Goal: Transaction & Acquisition: Purchase product/service

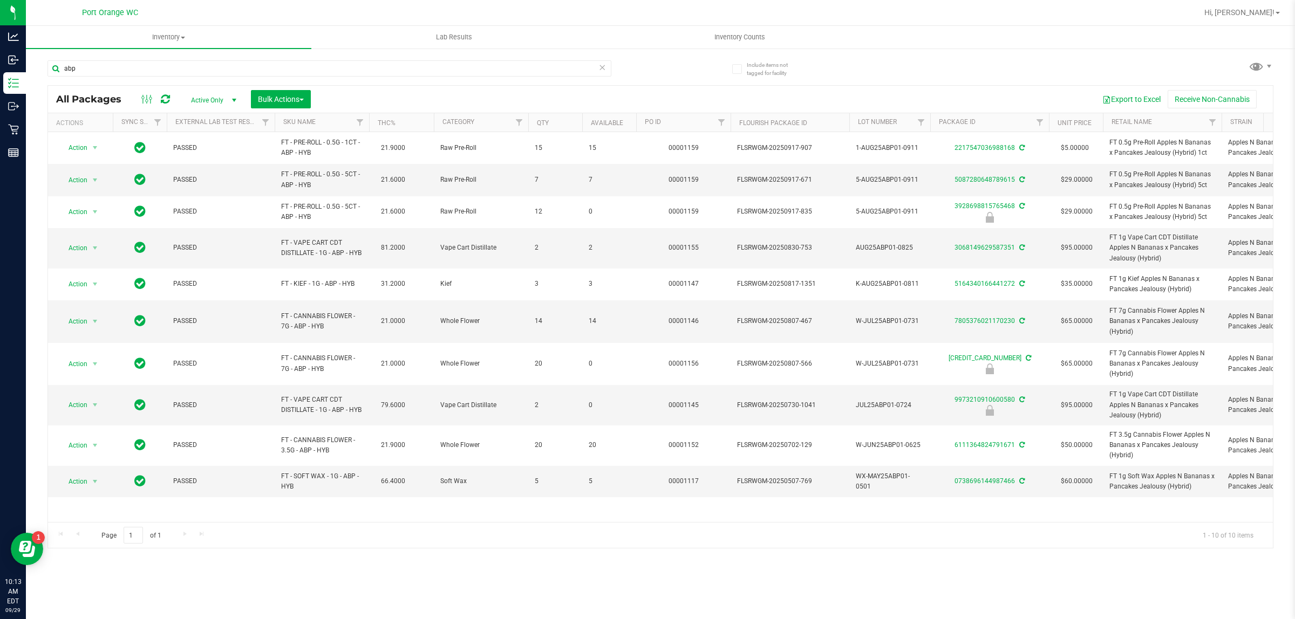
type input "abp"
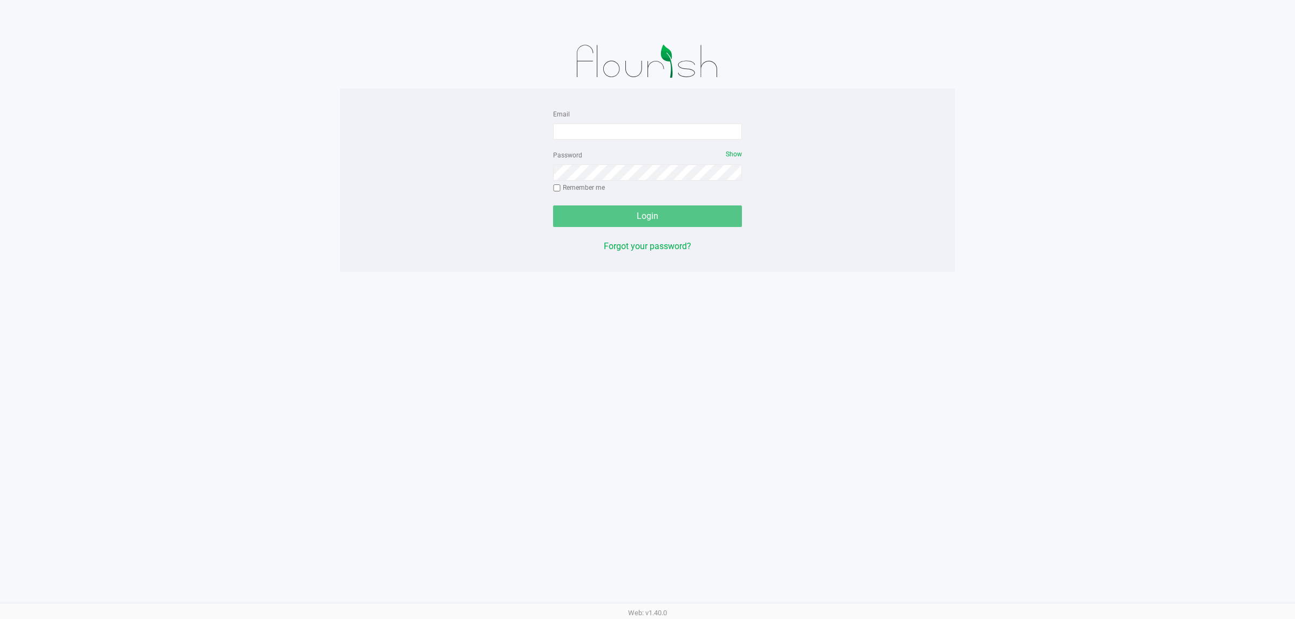
click at [565, 122] on div "Email" at bounding box center [647, 123] width 189 height 32
click at [567, 127] on input "Email" at bounding box center [647, 132] width 189 height 16
type input "[EMAIL_ADDRESS][DOMAIN_NAME]"
click at [553, 206] on button "Login" at bounding box center [647, 217] width 189 height 22
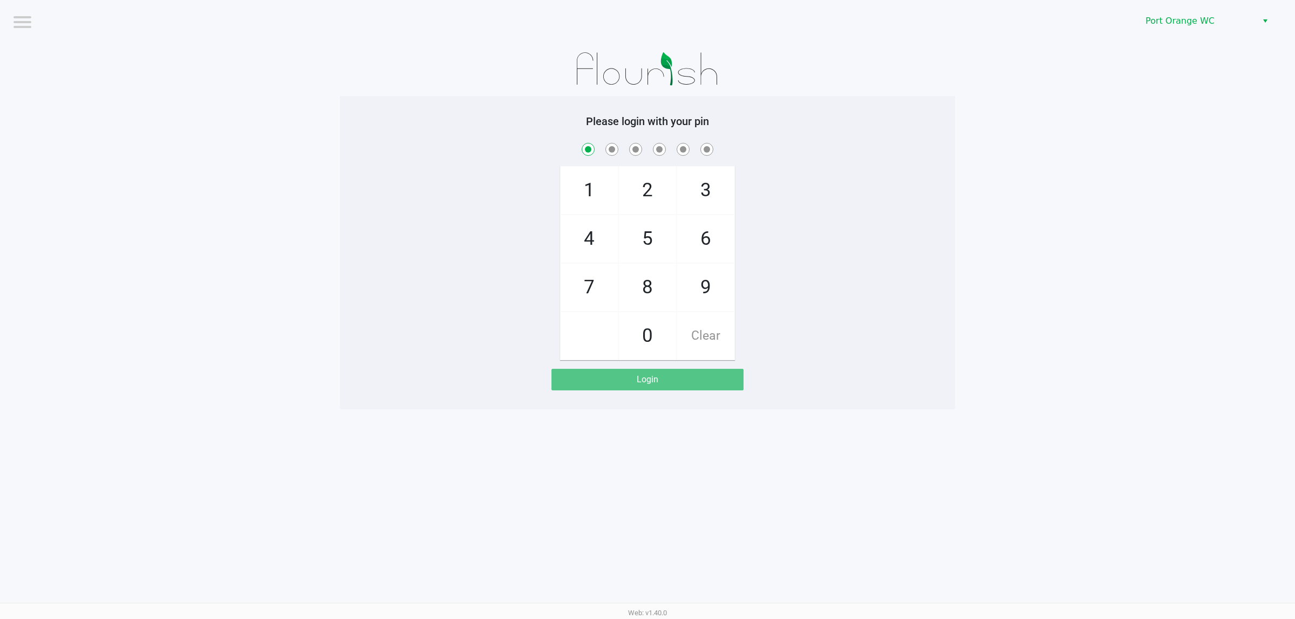
checkbox input "true"
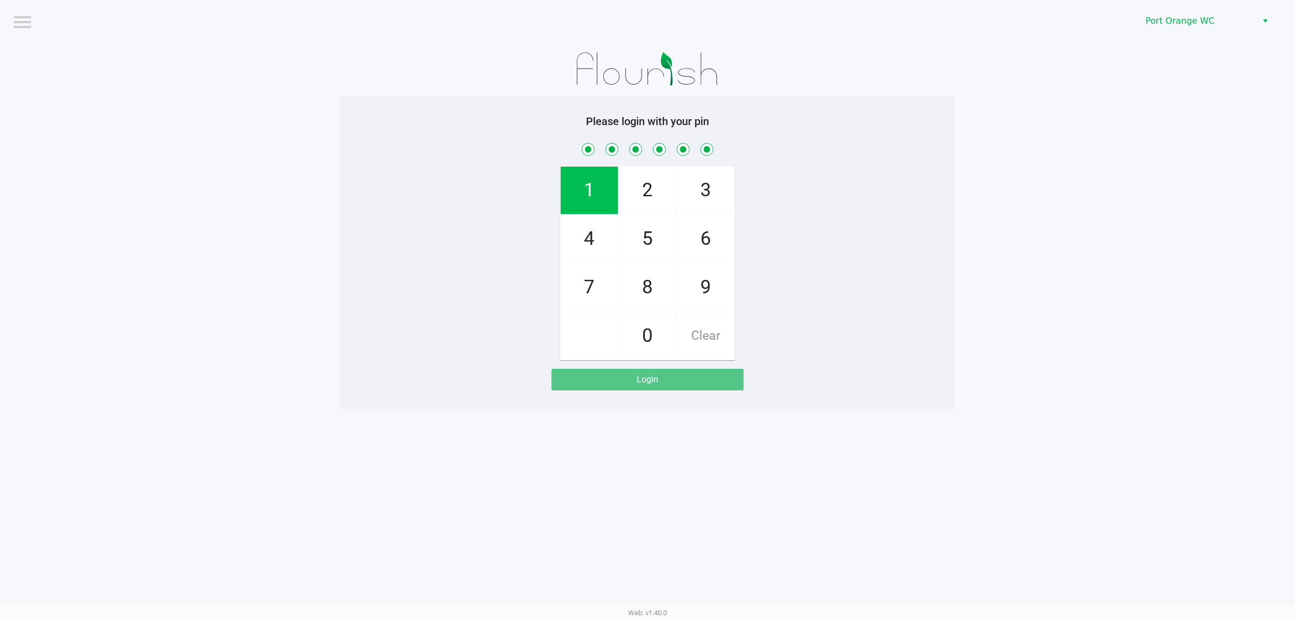
checkbox input "true"
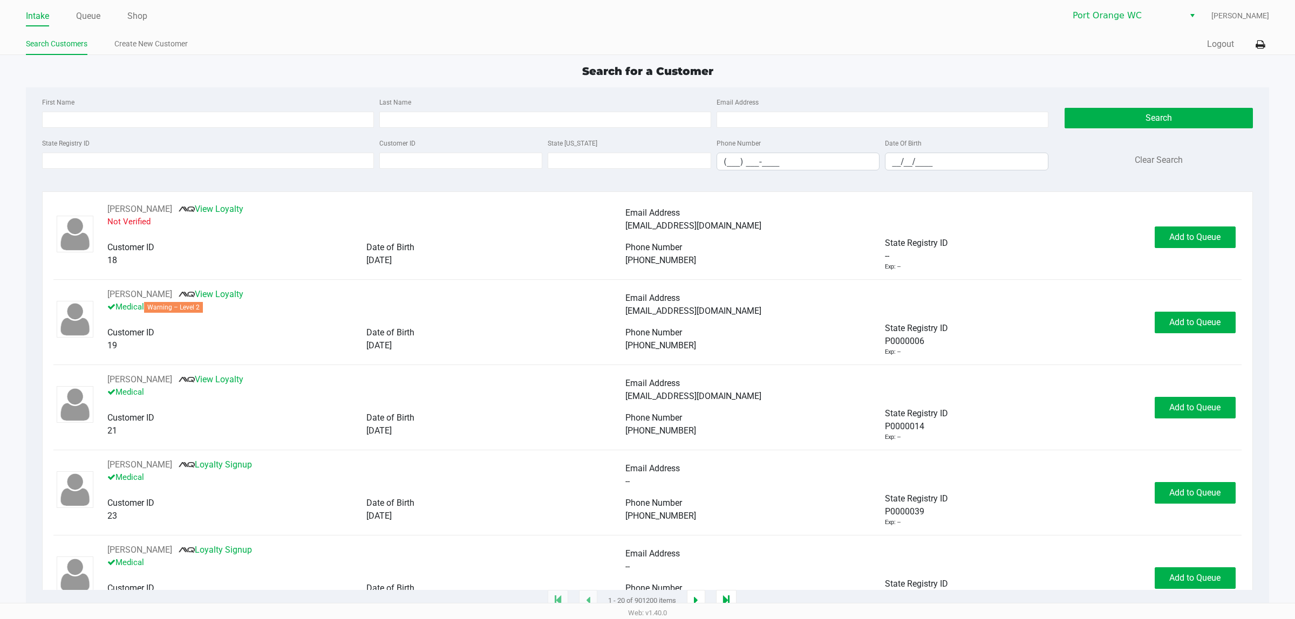
click at [73, 19] on ul "Intake Queue Shop" at bounding box center [336, 17] width 621 height 18
click at [92, 15] on link "Queue" at bounding box center [88, 16] width 24 height 15
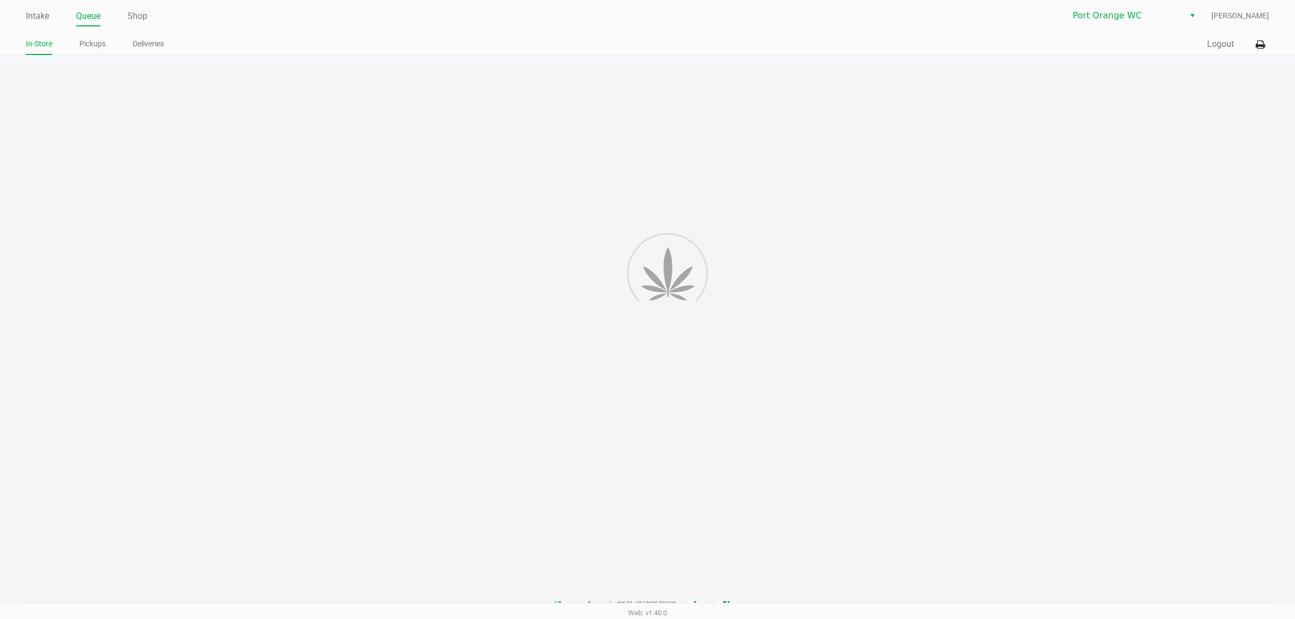
click at [93, 32] on div "Intake Queue Shop Port Orange WC [PERSON_NAME] In-Store Pickups Deliveries Quic…" at bounding box center [647, 27] width 1295 height 55
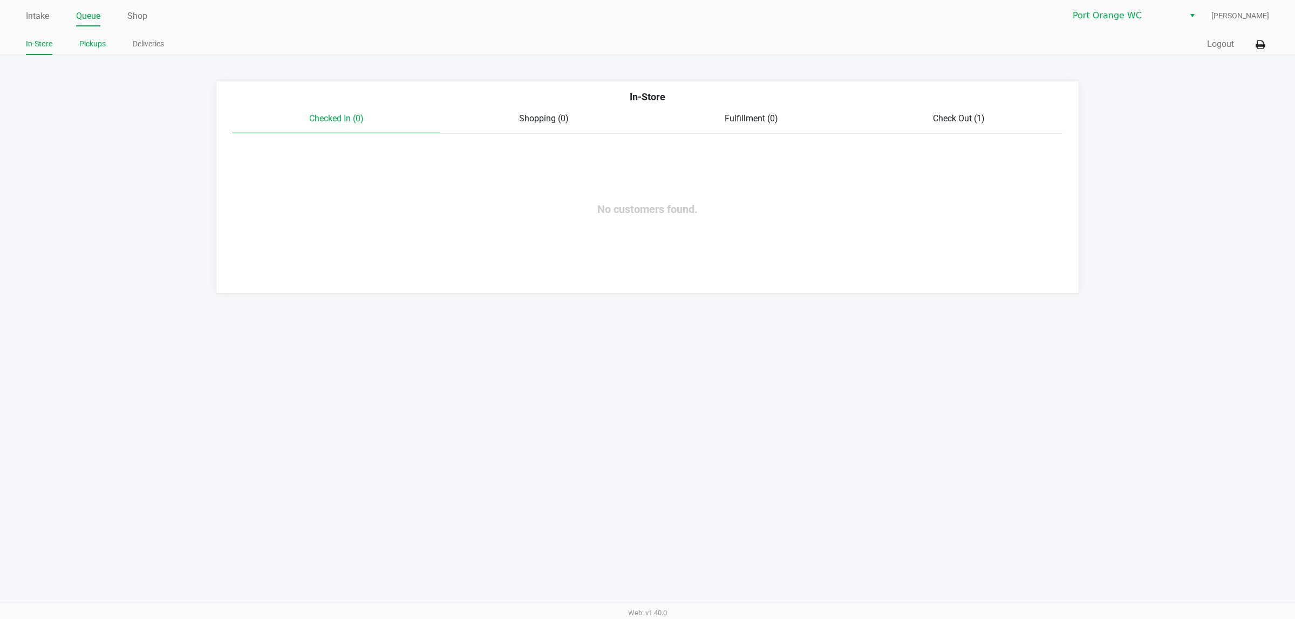
click at [92, 41] on link "Pickups" at bounding box center [92, 43] width 26 height 13
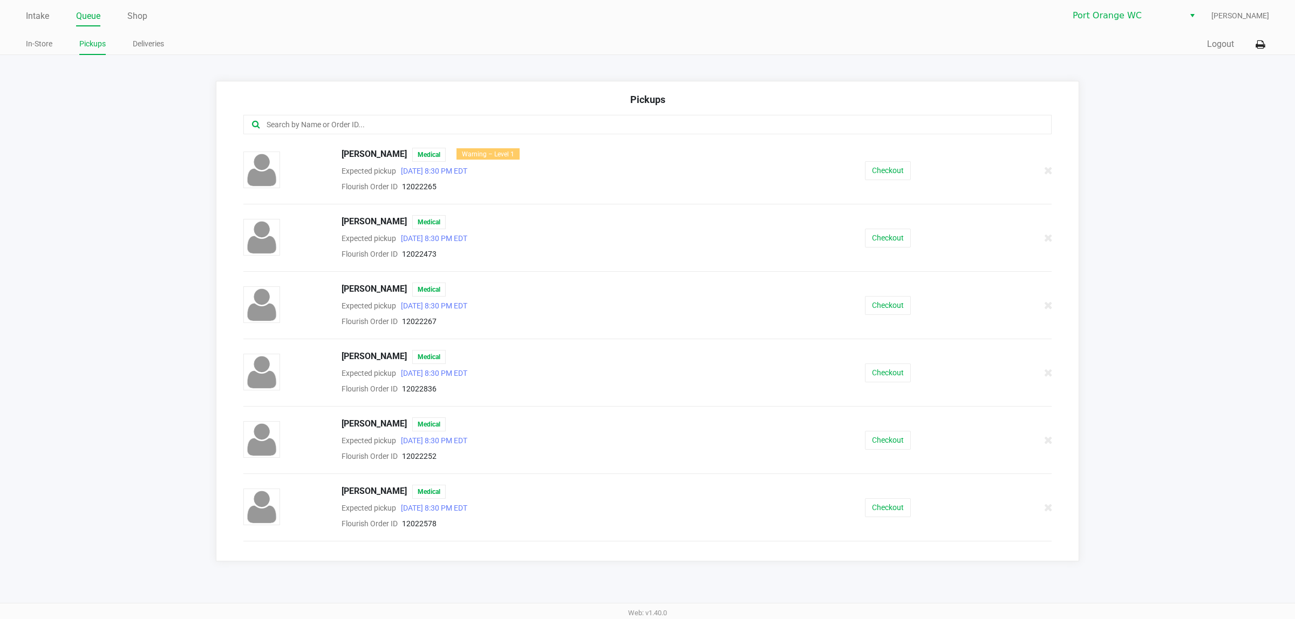
click at [435, 133] on div at bounding box center [647, 124] width 808 height 19
click at [433, 128] on input "text" at bounding box center [620, 125] width 711 height 12
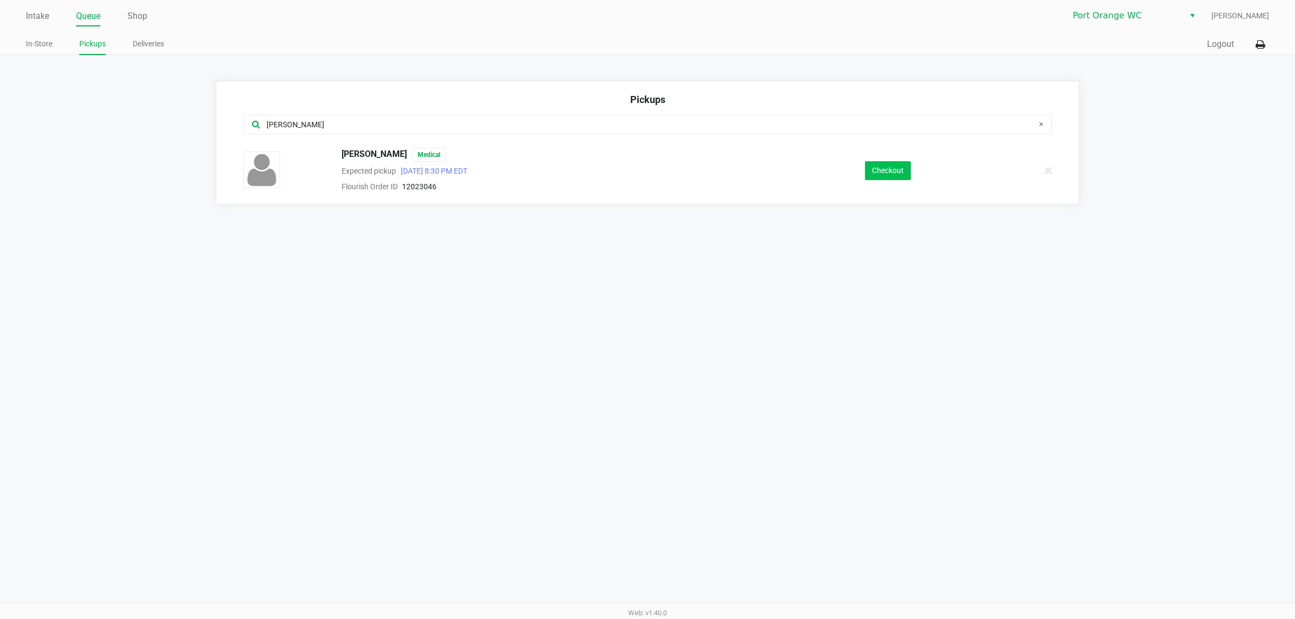
type input "[PERSON_NAME]"
click at [885, 166] on button "Checkout" at bounding box center [888, 170] width 46 height 19
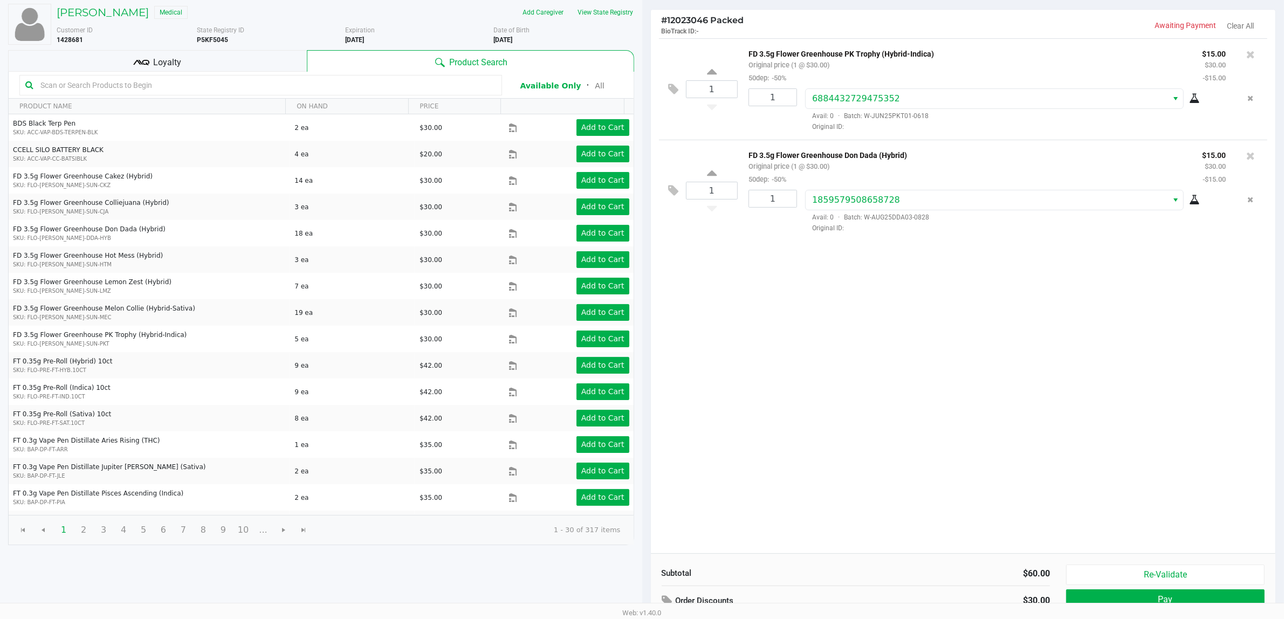
scroll to position [112, 0]
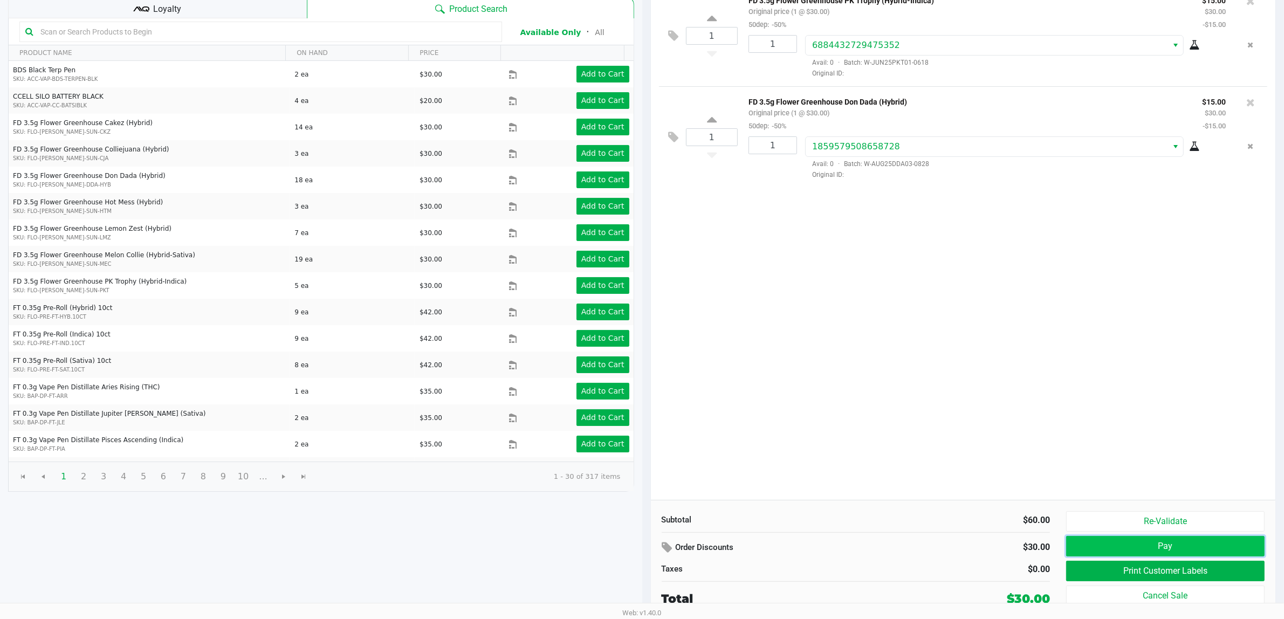
click at [1169, 542] on button "Pay" at bounding box center [1165, 546] width 199 height 20
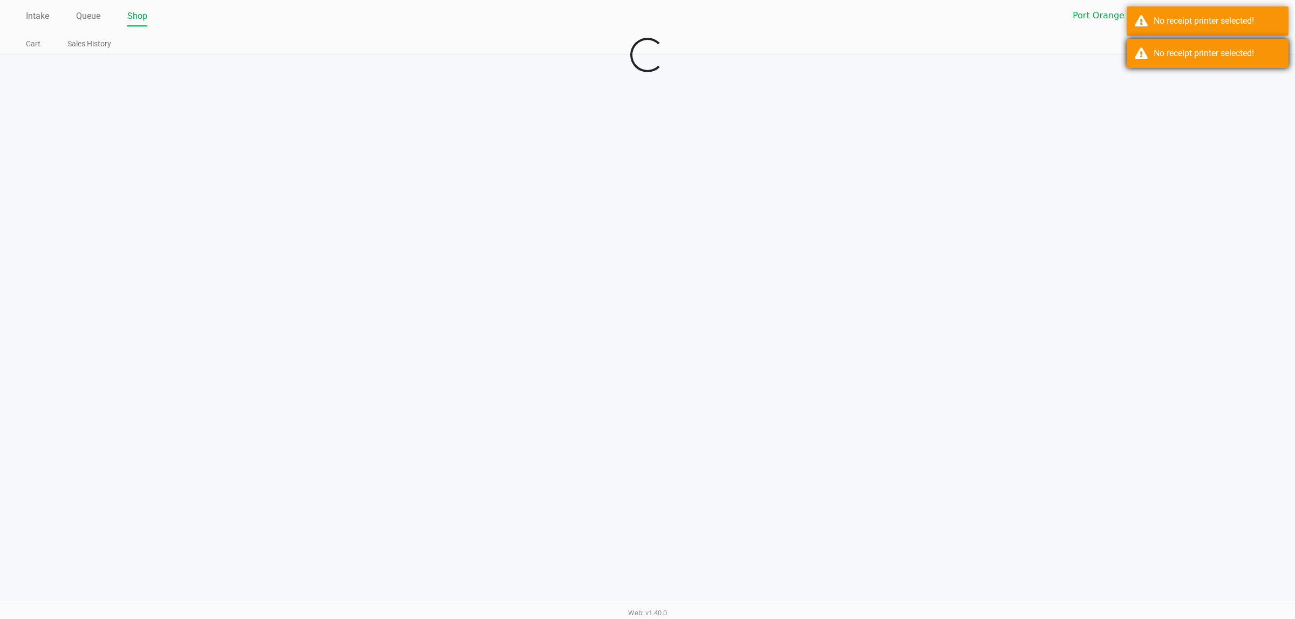
drag, startPoint x: 1183, startPoint y: 58, endPoint x: 1180, endPoint y: 47, distance: 11.6
click at [1183, 58] on div "No receipt printer selected!" at bounding box center [1216, 53] width 127 height 13
click at [1171, 23] on div "No receipt printer selected!" at bounding box center [1216, 21] width 127 height 13
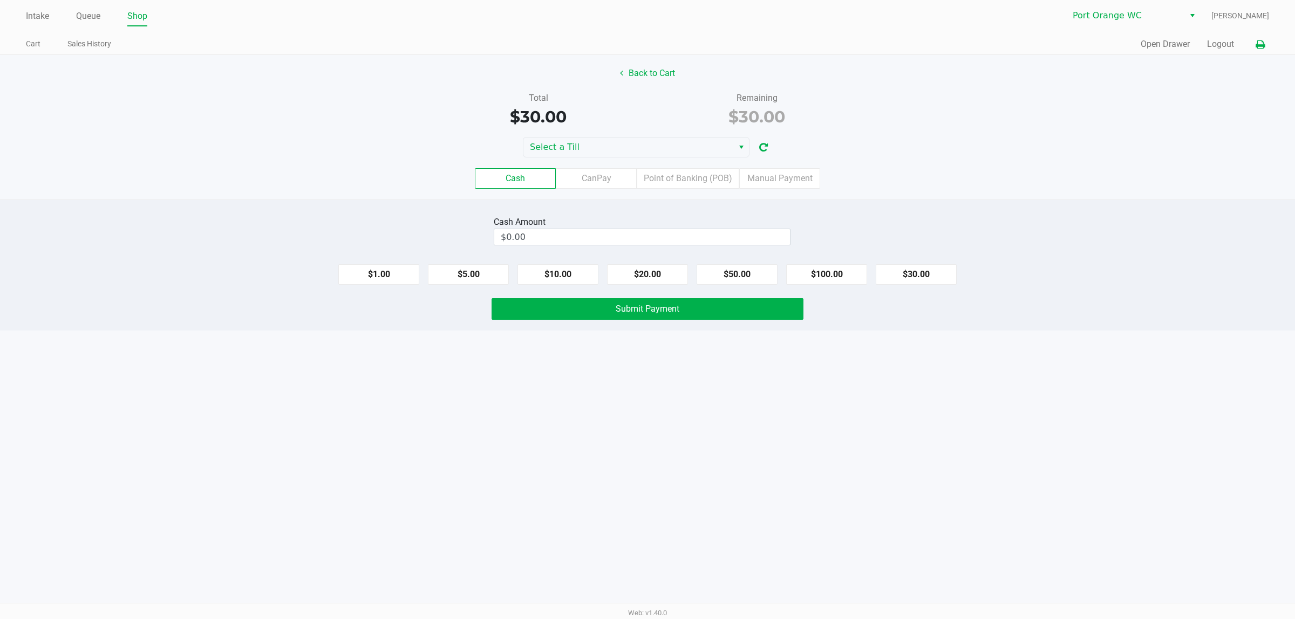
click at [1261, 45] on icon at bounding box center [1259, 45] width 9 height 8
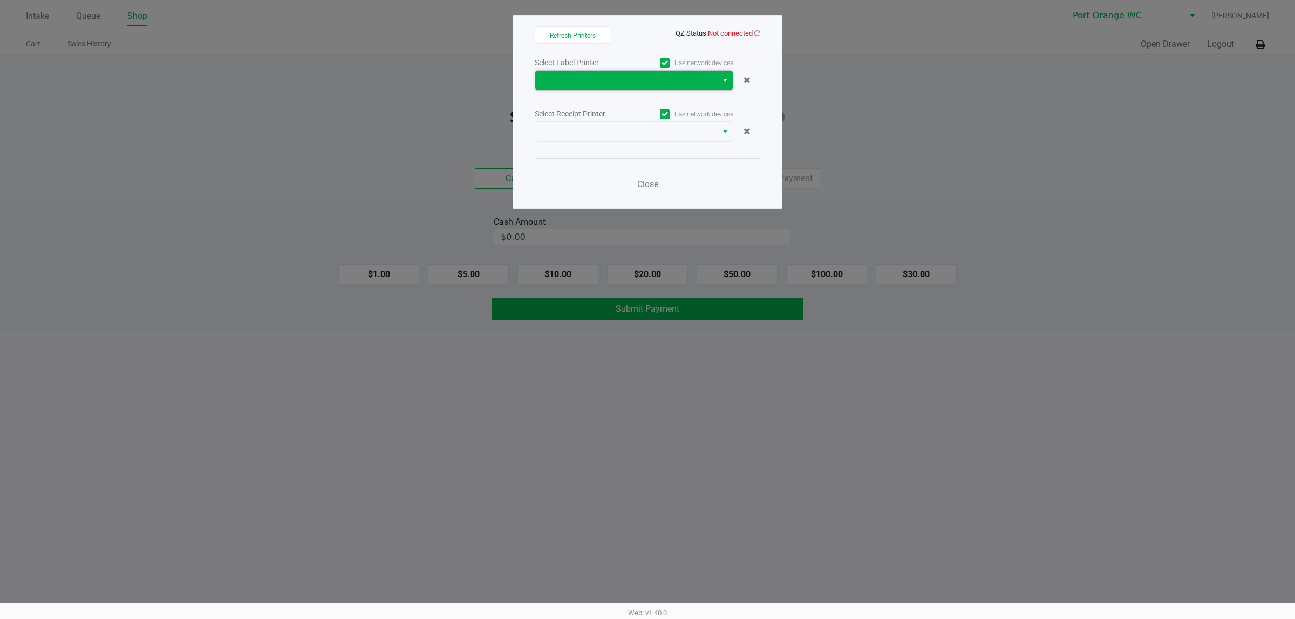
click at [556, 84] on span at bounding box center [626, 80] width 169 height 13
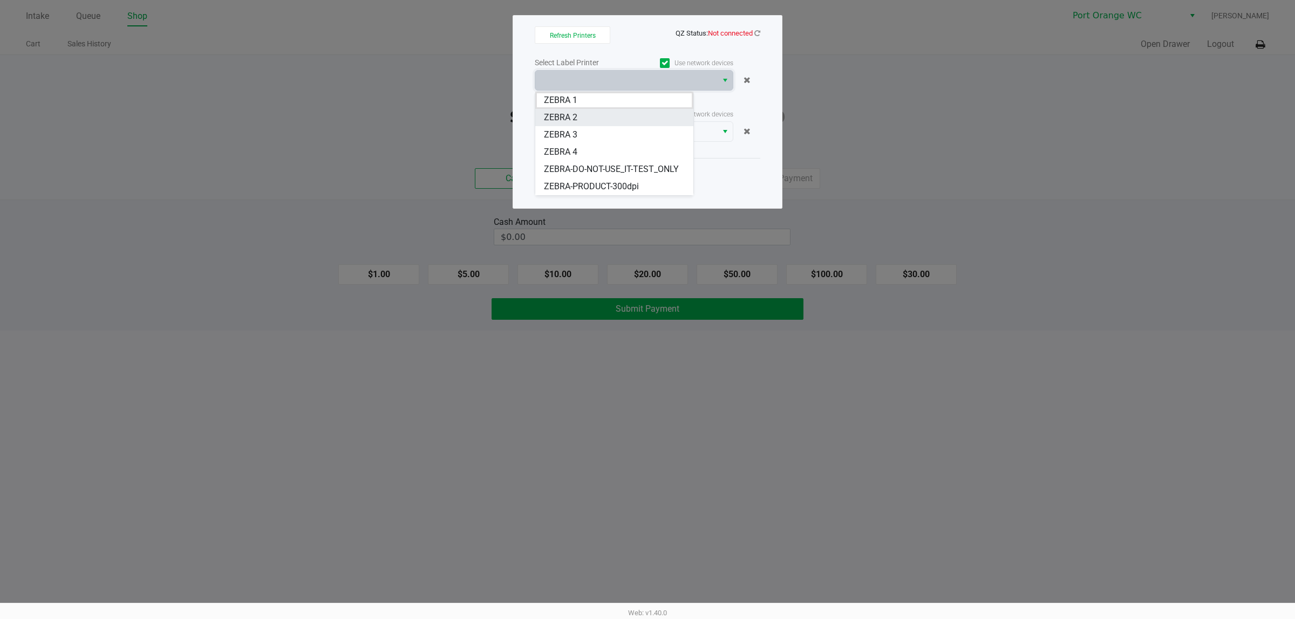
click at [556, 116] on span "ZEBRA 2" at bounding box center [560, 117] width 33 height 13
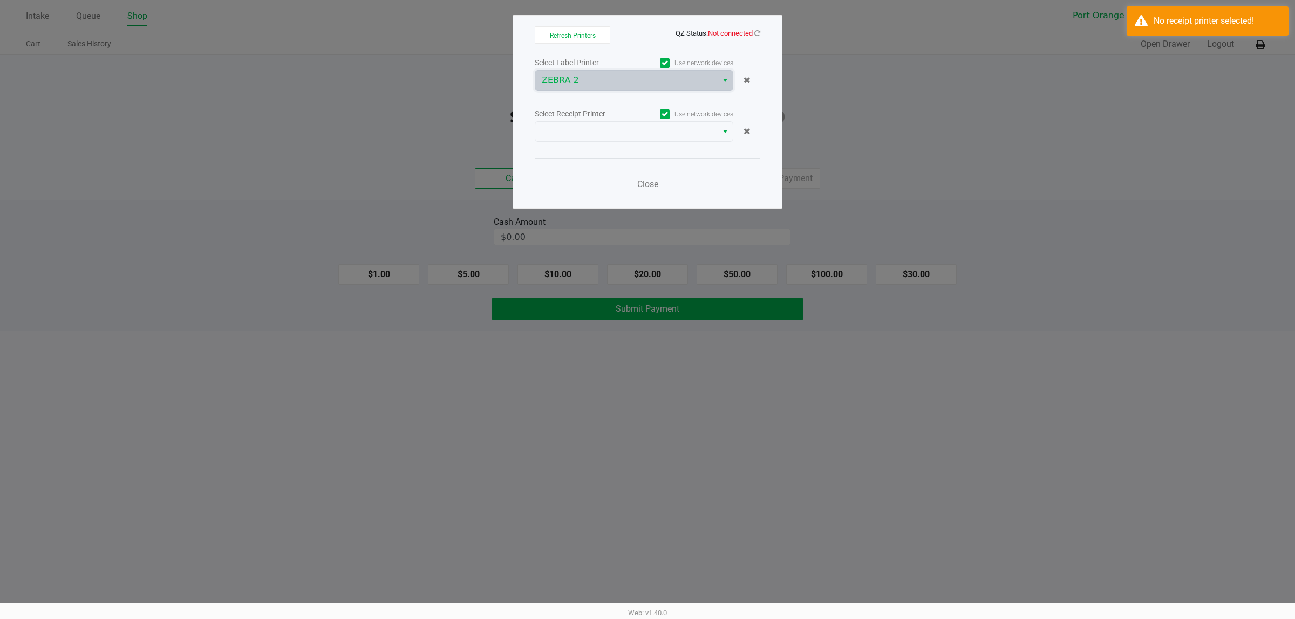
click at [587, 120] on div "Select Receipt Printer Use network devices" at bounding box center [647, 114] width 225 height 15
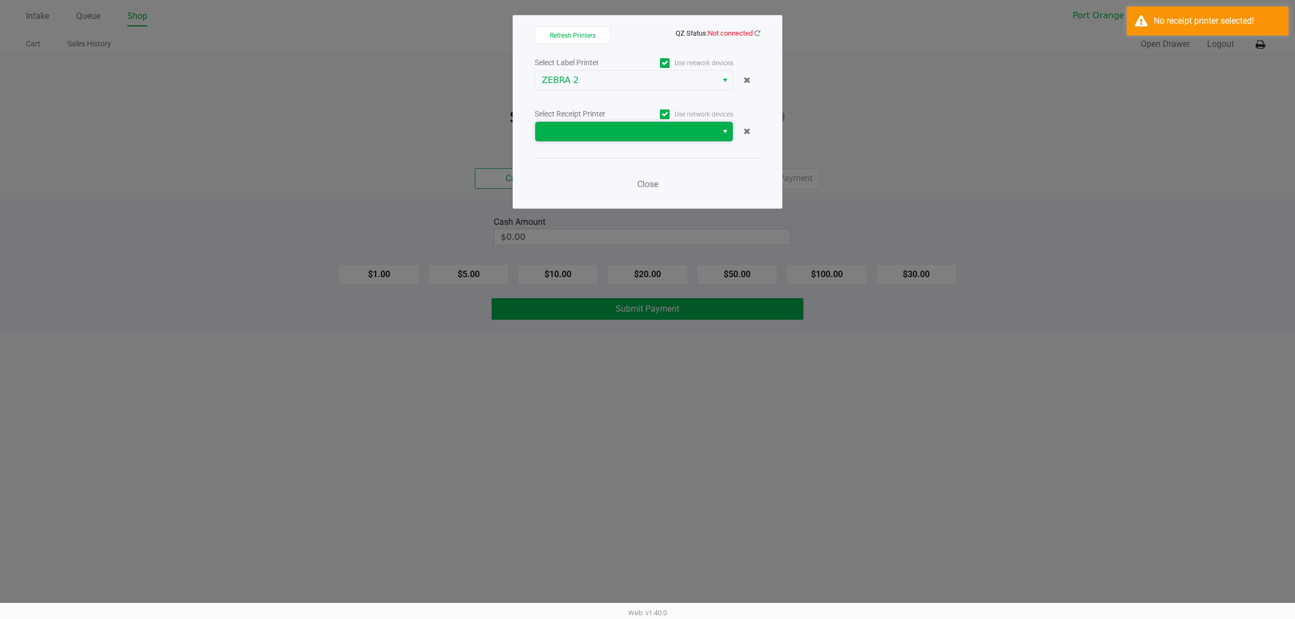
click at [583, 131] on span at bounding box center [626, 131] width 169 height 13
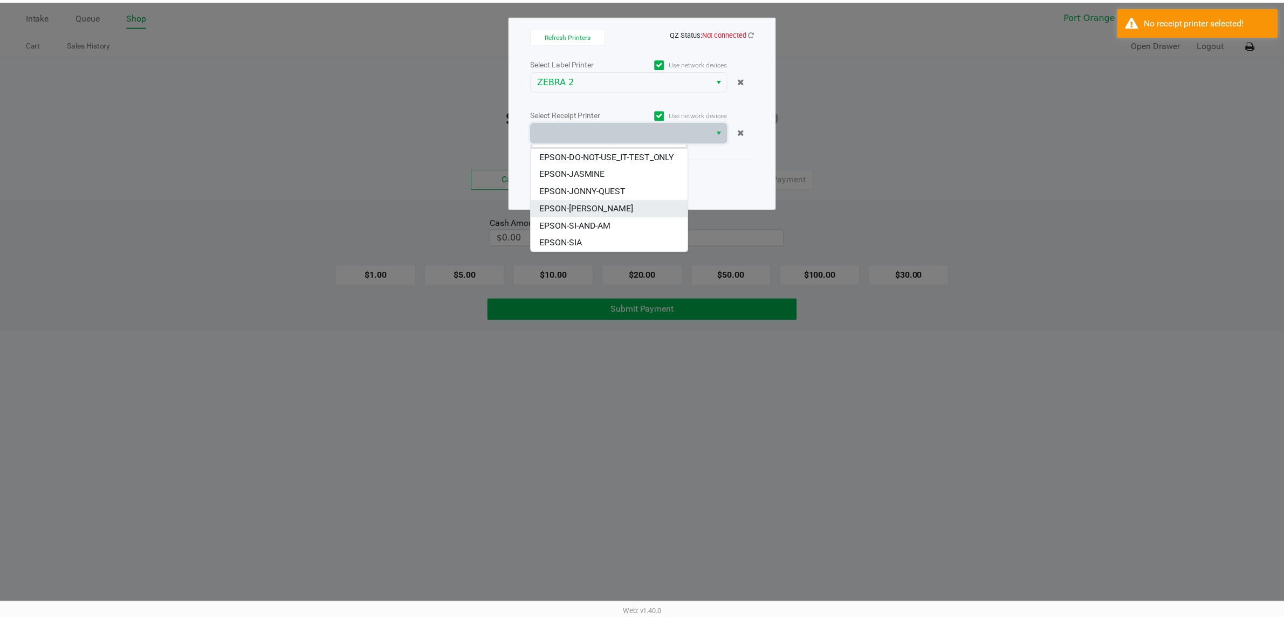
scroll to position [25, 0]
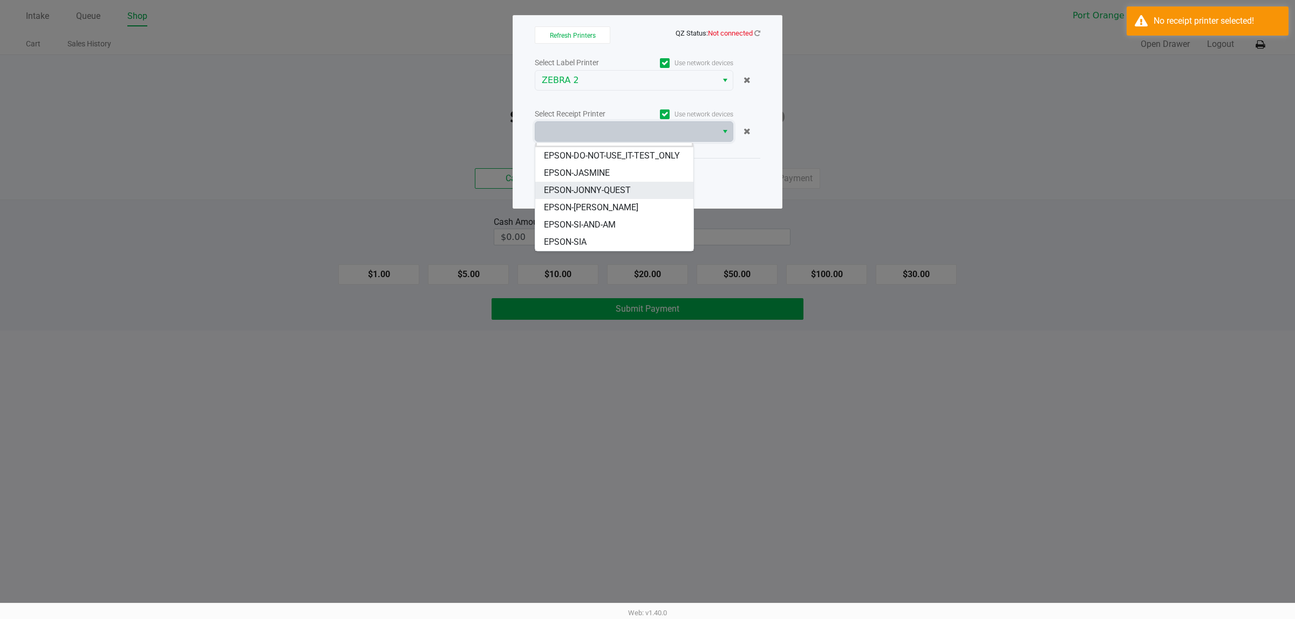
click at [575, 195] on span "EPSON-JONNY-QUEST" at bounding box center [587, 190] width 87 height 13
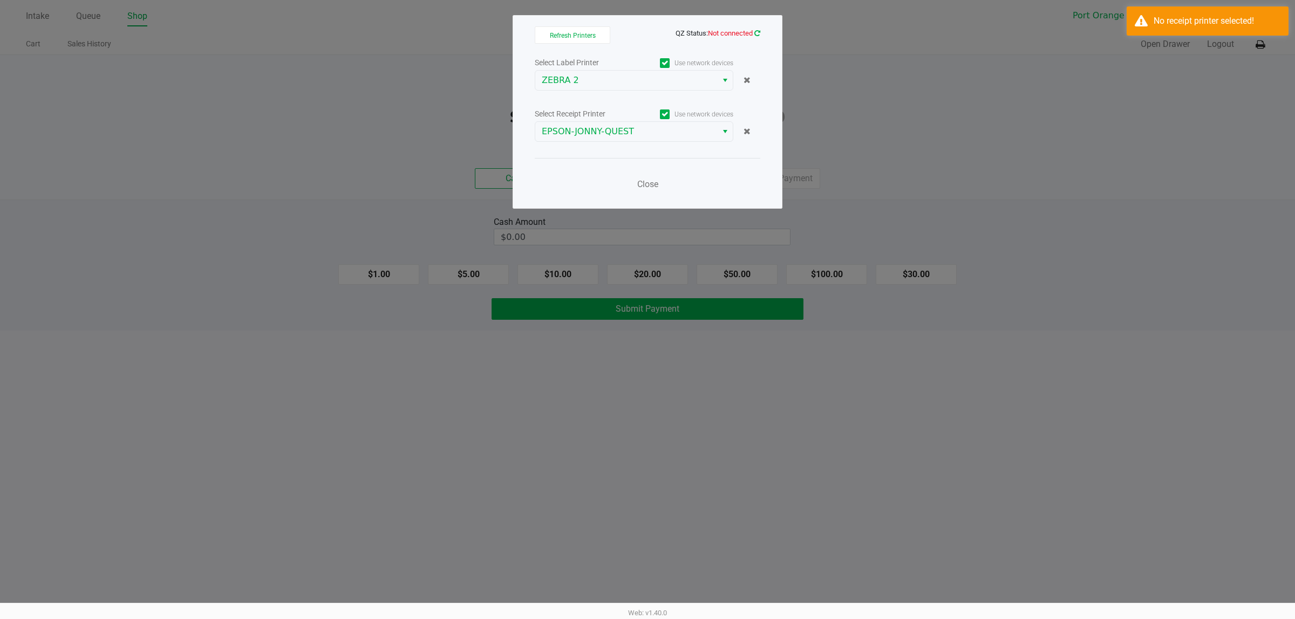
click at [757, 33] on icon at bounding box center [757, 33] width 6 height 7
click at [650, 189] on span "Close" at bounding box center [647, 184] width 21 height 10
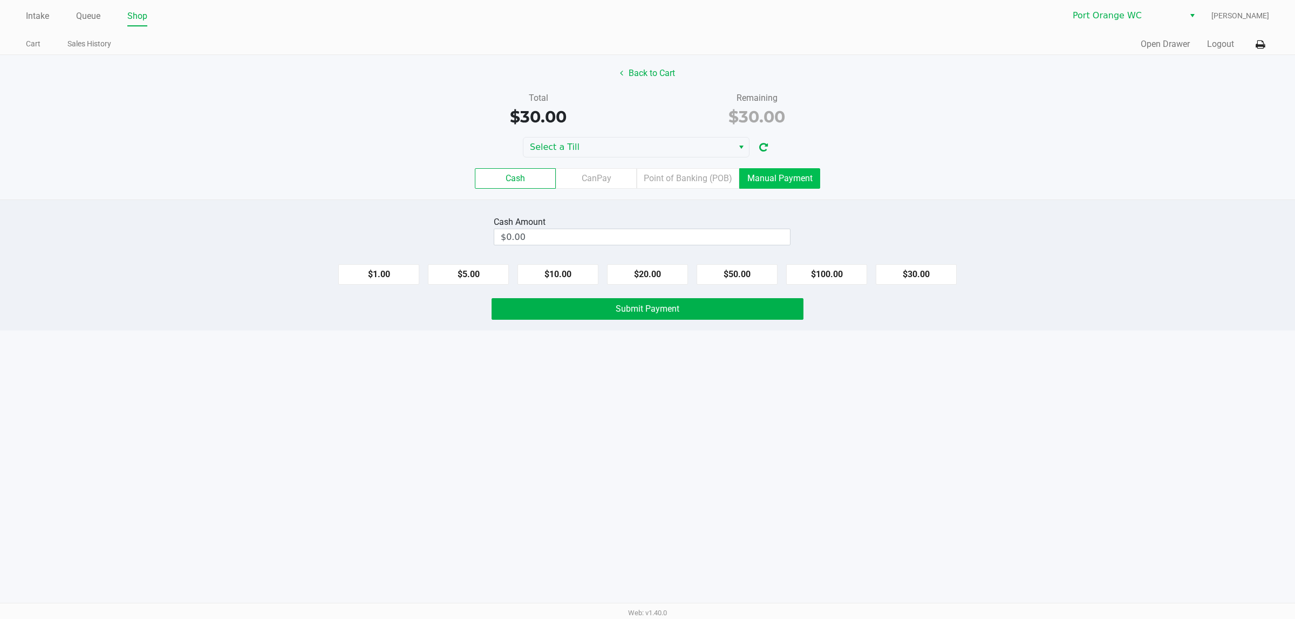
click at [798, 181] on label "Manual Payment" at bounding box center [779, 178] width 81 height 20
click at [0, 0] on 8 "Manual Payment" at bounding box center [0, 0] width 0 height 0
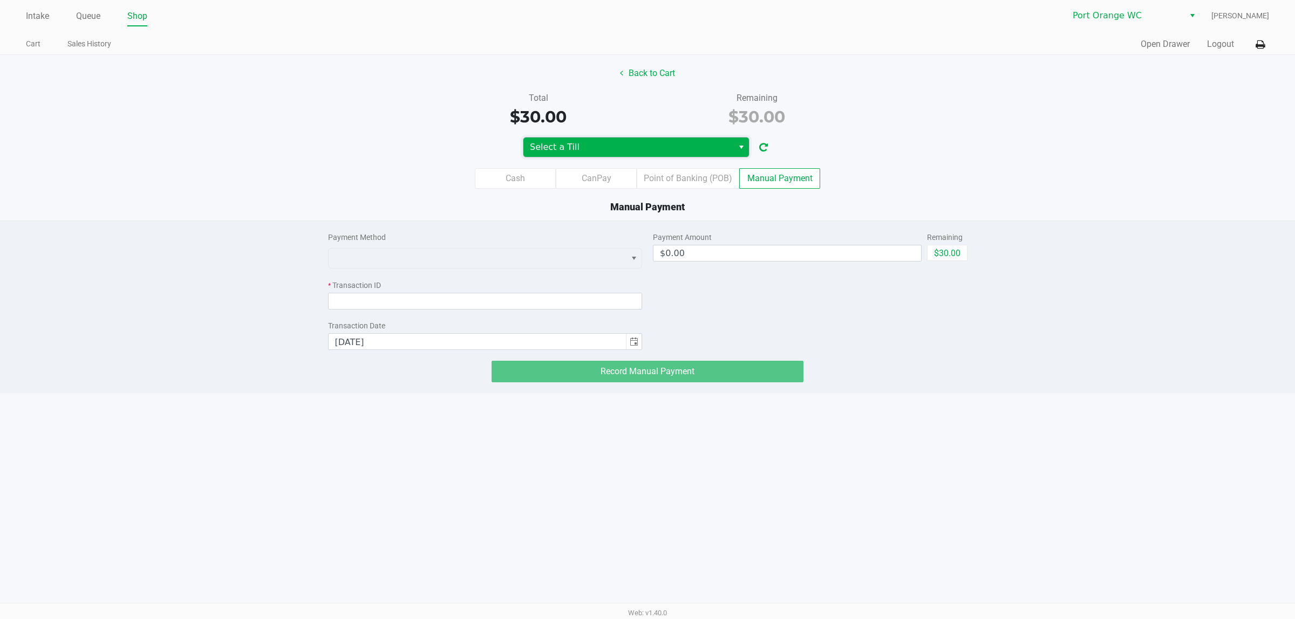
click at [673, 149] on span "Select a Till" at bounding box center [628, 147] width 197 height 13
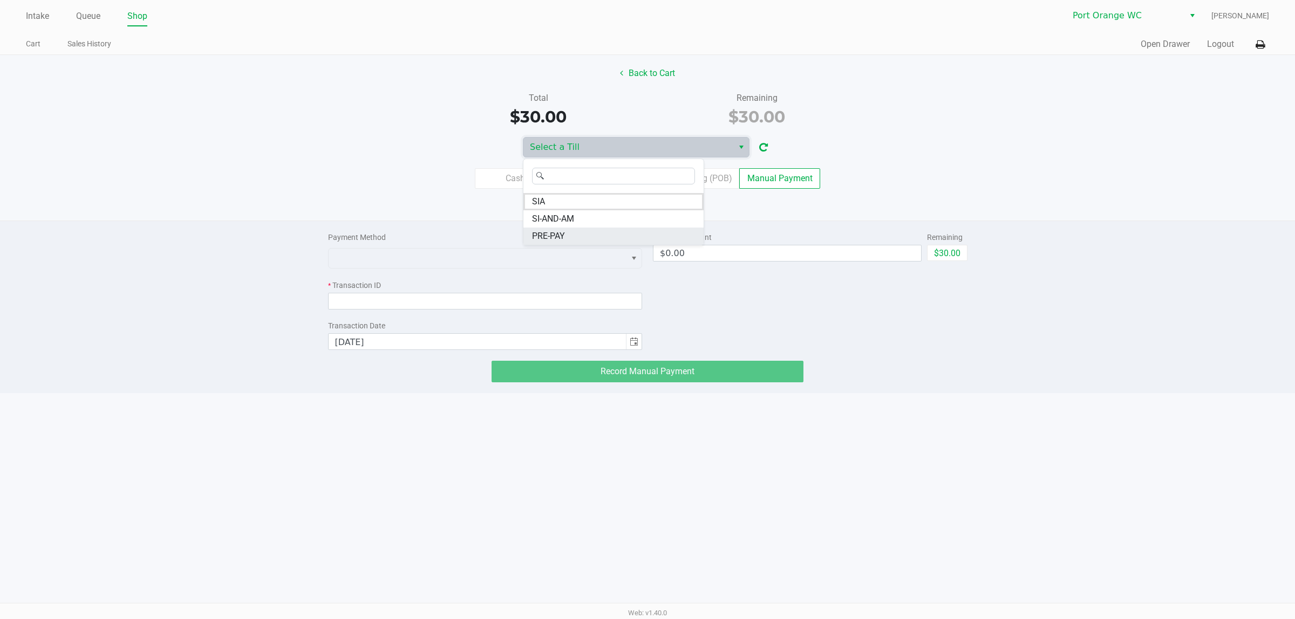
click at [581, 238] on li "PRE-PAY" at bounding box center [613, 236] width 180 height 17
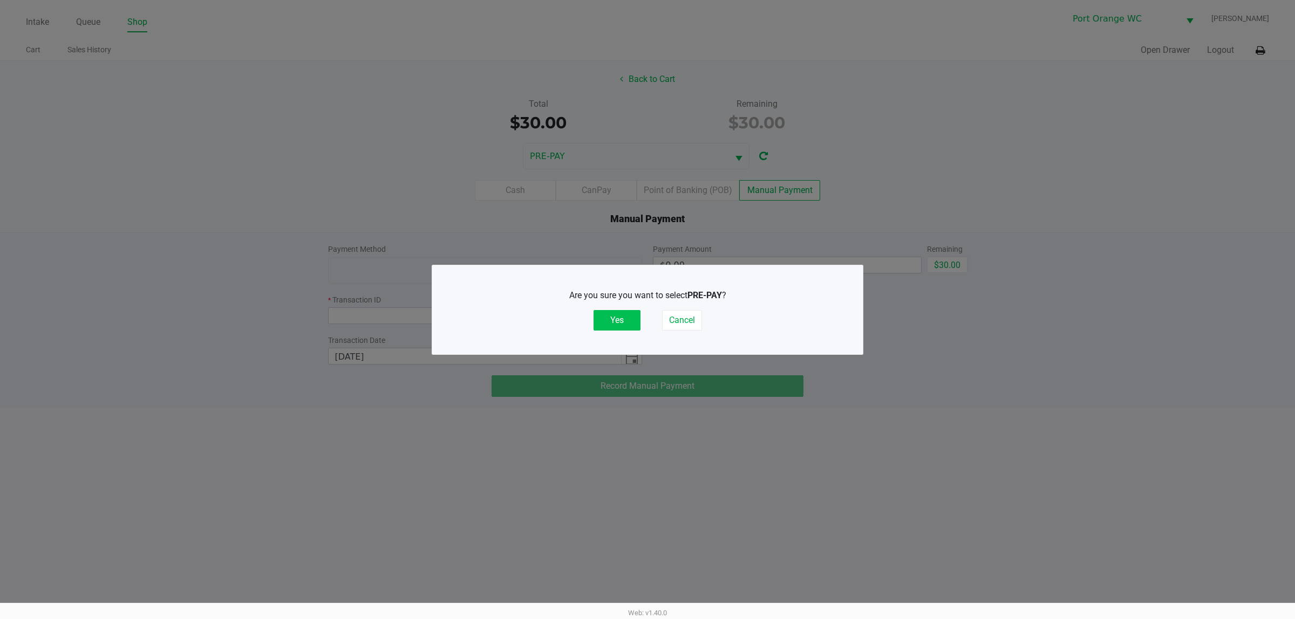
click at [615, 323] on button "Yes" at bounding box center [616, 320] width 47 height 20
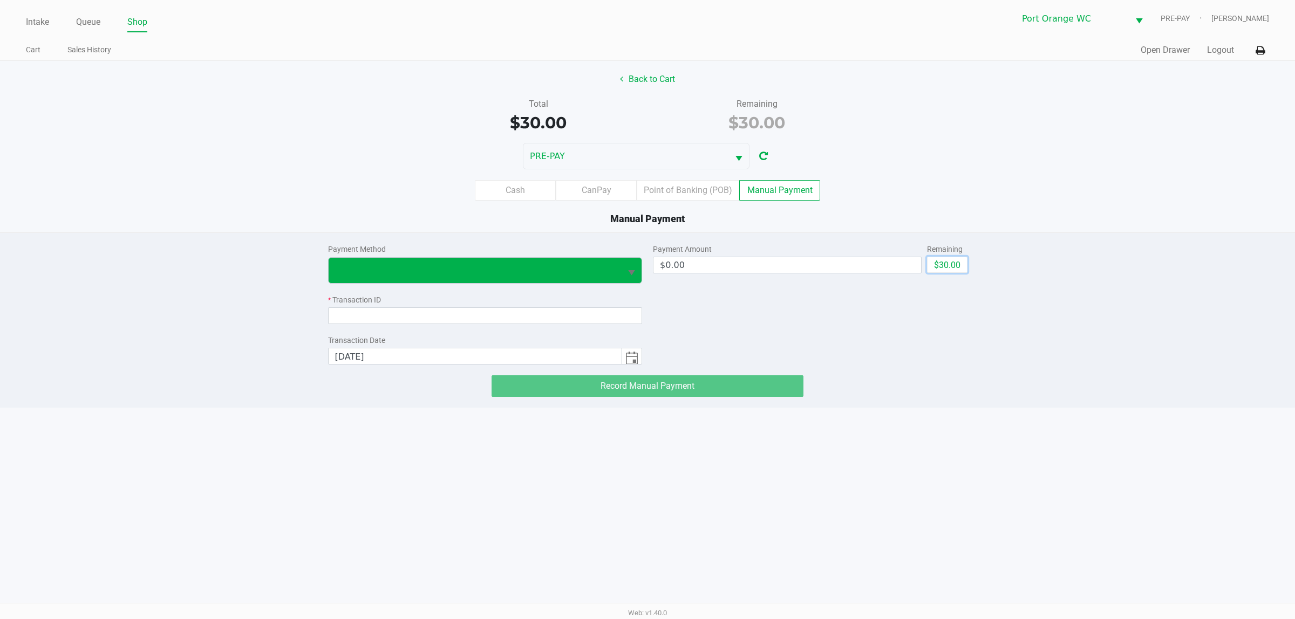
drag, startPoint x: 939, startPoint y: 268, endPoint x: 583, endPoint y: 278, distance: 356.2
click at [934, 265] on button "$30.00" at bounding box center [947, 265] width 40 height 16
type input "$30.00"
drag, startPoint x: 526, startPoint y: 260, endPoint x: 528, endPoint y: 275, distance: 15.2
click at [526, 261] on span at bounding box center [474, 270] width 293 height 25
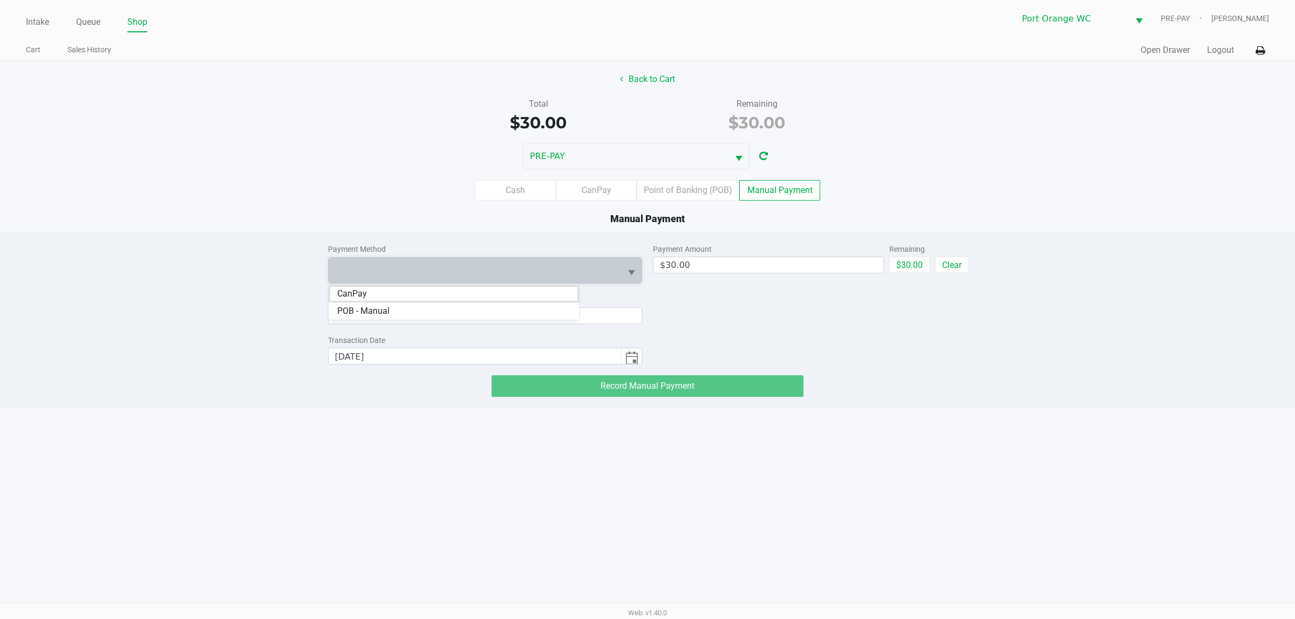
click at [511, 292] on li "CanPay" at bounding box center [453, 293] width 250 height 17
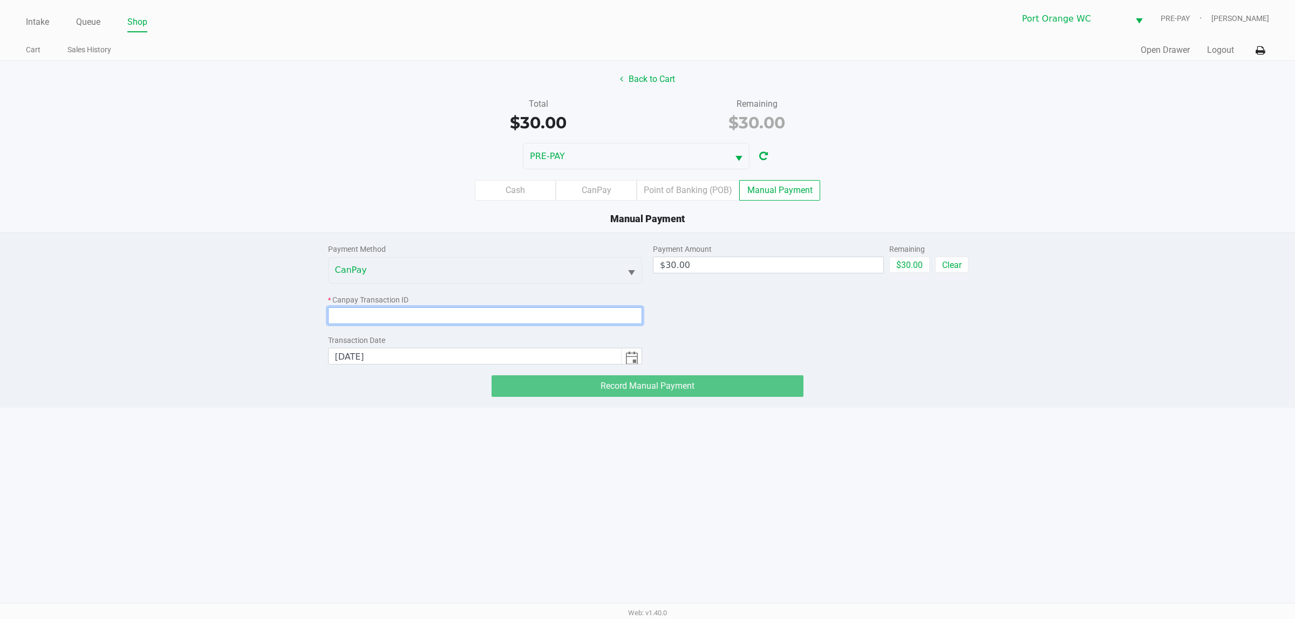
click at [494, 309] on input at bounding box center [485, 315] width 314 height 17
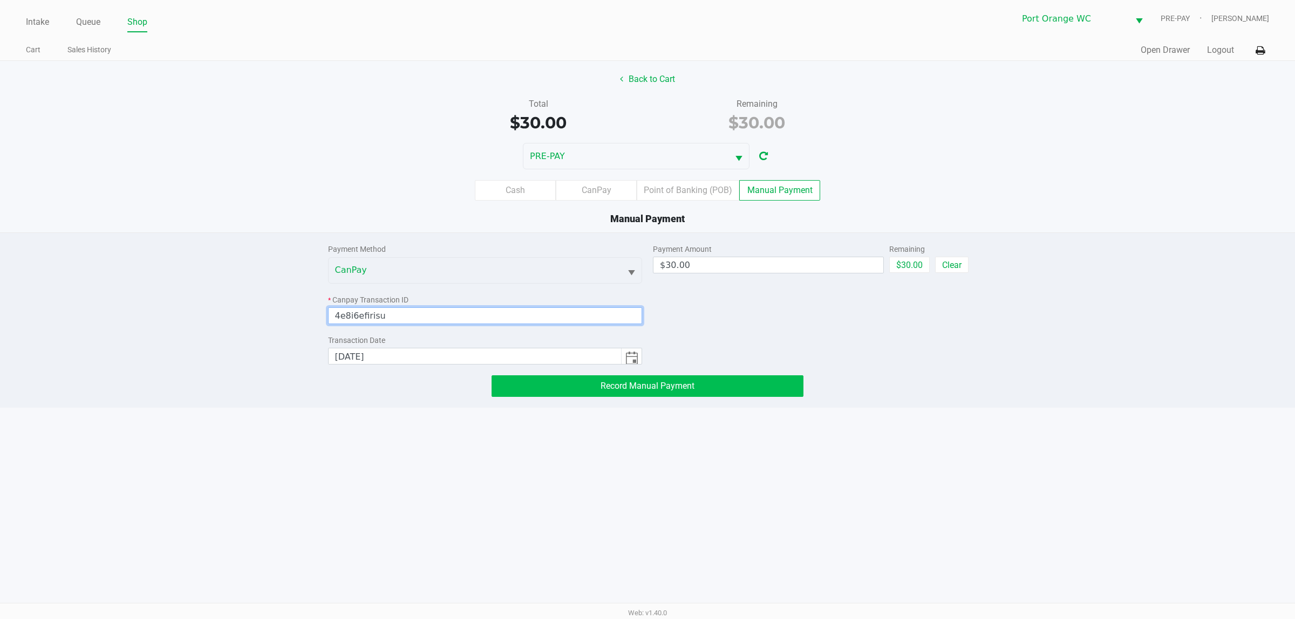
type input "4e8i6efirisu"
click at [523, 376] on button "Record Manual Payment" at bounding box center [647, 386] width 312 height 22
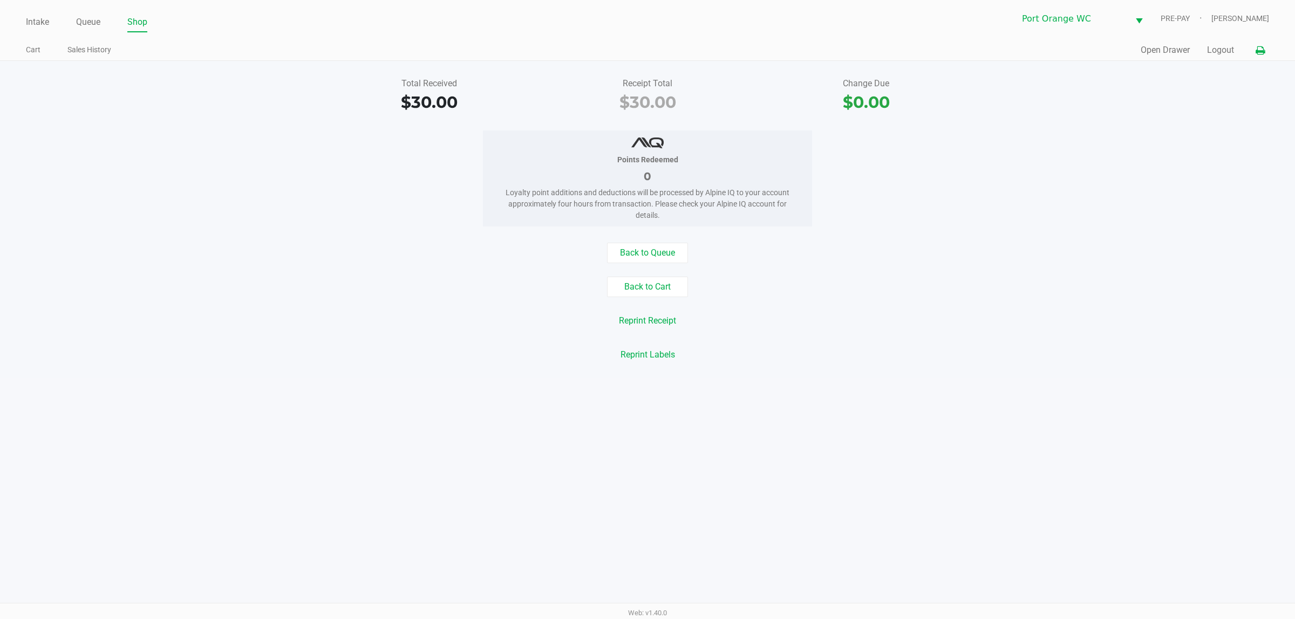
click at [1255, 49] on icon at bounding box center [1259, 51] width 9 height 8
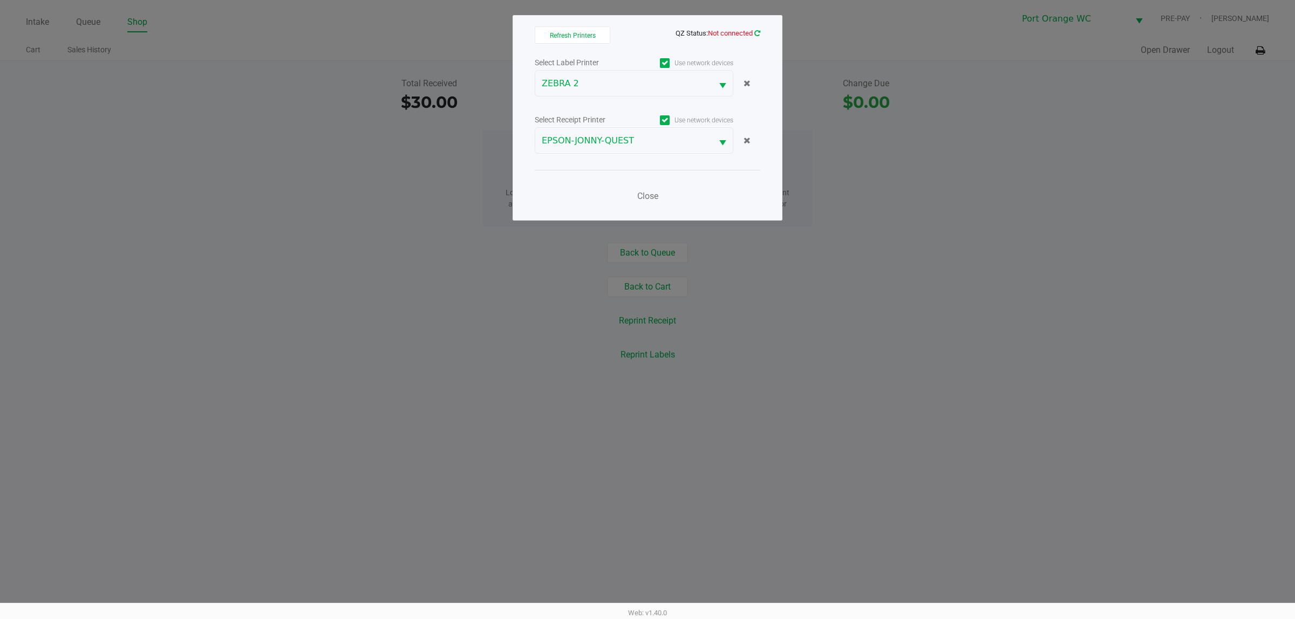
click at [759, 31] on icon at bounding box center [757, 33] width 6 height 7
click at [648, 190] on button "Close" at bounding box center [647, 197] width 32 height 22
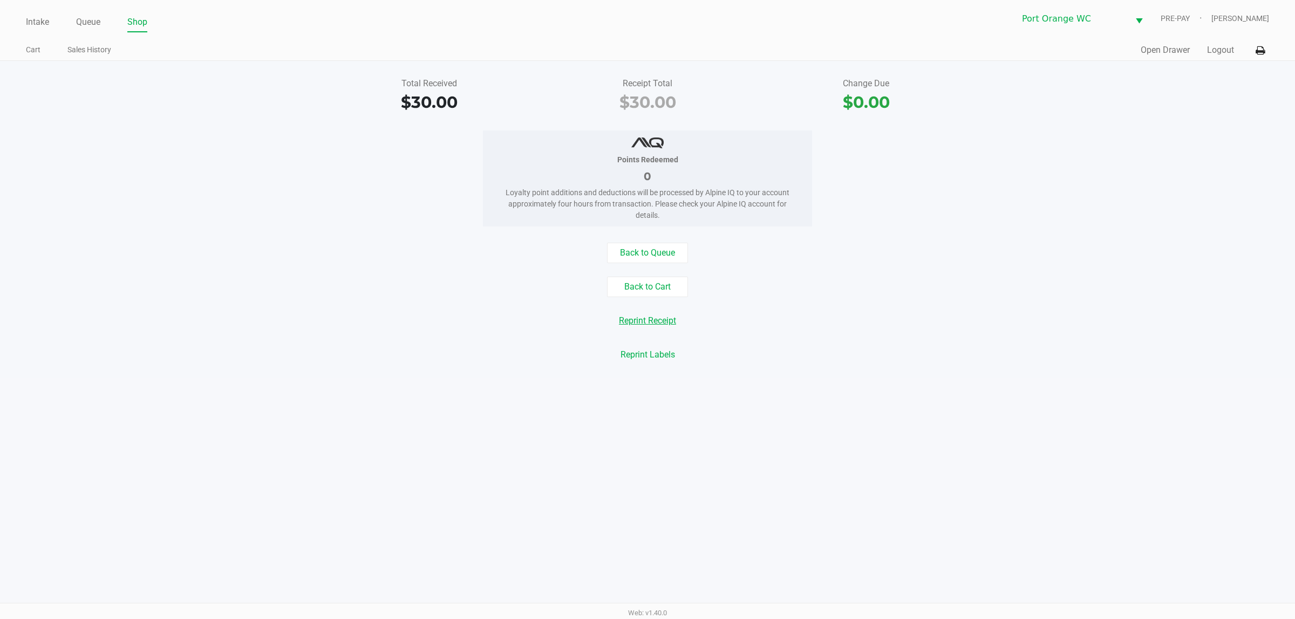
click at [638, 313] on button "Reprint Receipt" at bounding box center [647, 321] width 71 height 20
drag, startPoint x: 88, startPoint y: 36, endPoint x: 81, endPoint y: 15, distance: 22.5
click at [85, 26] on div "Intake Queue Shop Port Orange WC PRE-PAY Mary O'Brien Cart Sales History Quick …" at bounding box center [647, 30] width 1295 height 61
click at [82, 12] on div "Intake Queue Shop Port Orange WC PRE-PAY Mary O'Brien" at bounding box center [647, 18] width 1243 height 26
click at [84, 28] on link "Queue" at bounding box center [88, 22] width 24 height 15
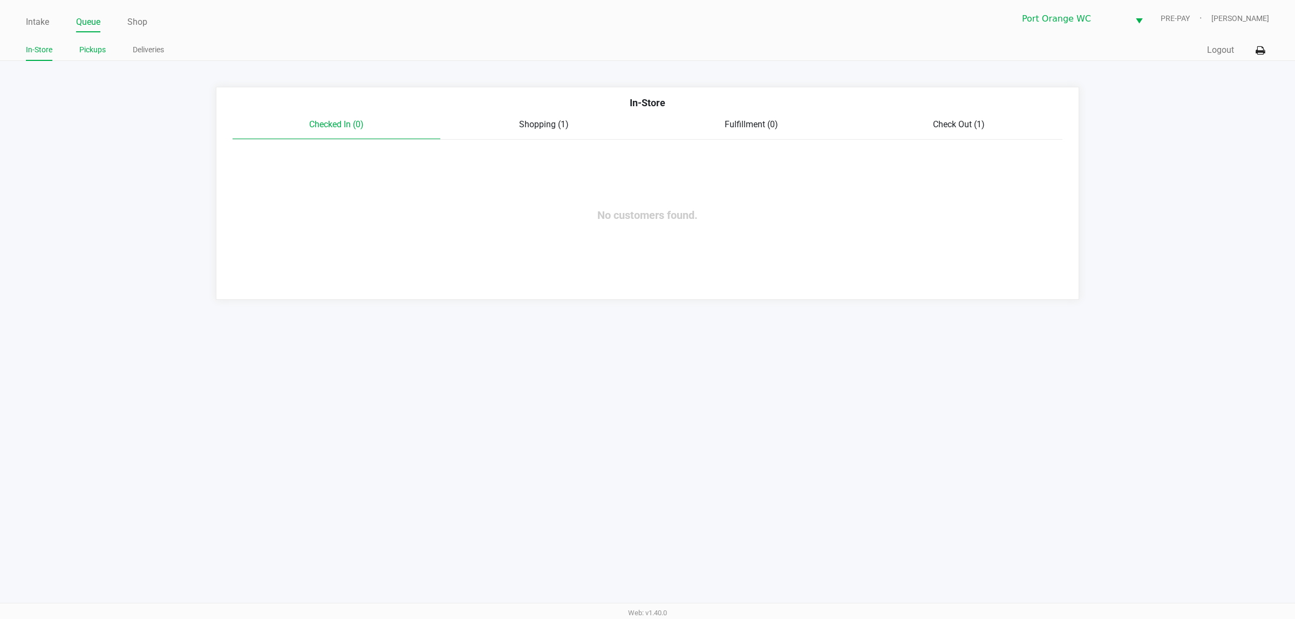
click at [85, 52] on link "Pickups" at bounding box center [92, 49] width 26 height 13
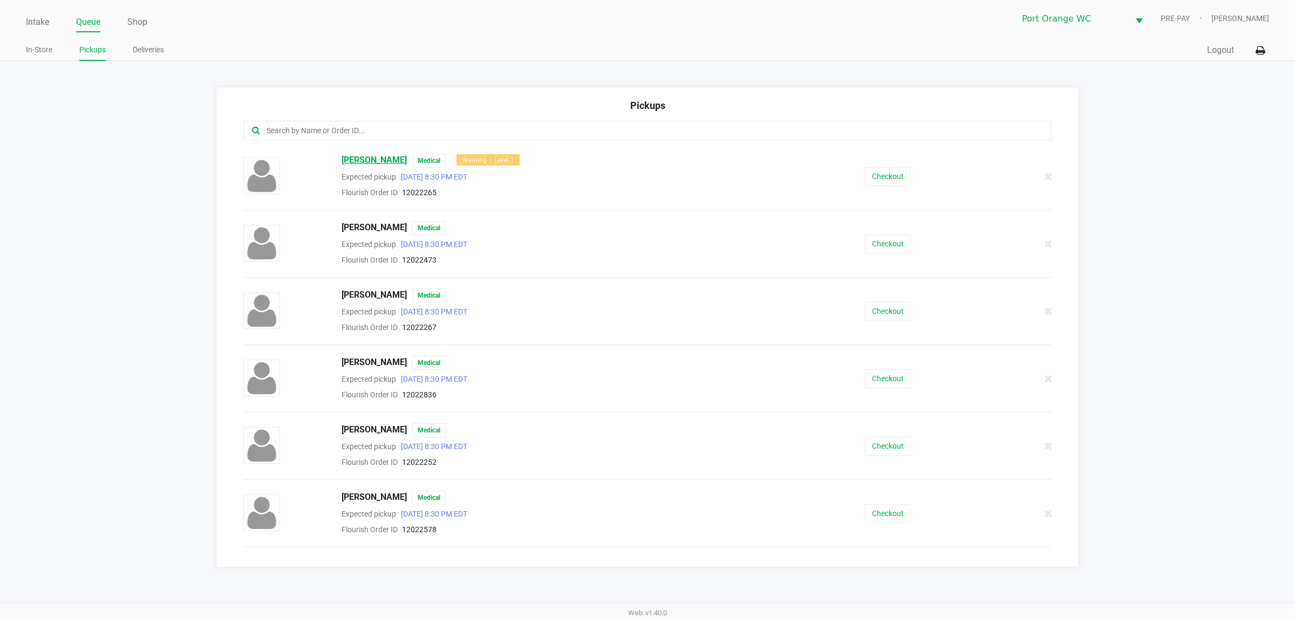
click at [357, 168] on span "ANTON JONES" at bounding box center [373, 161] width 65 height 14
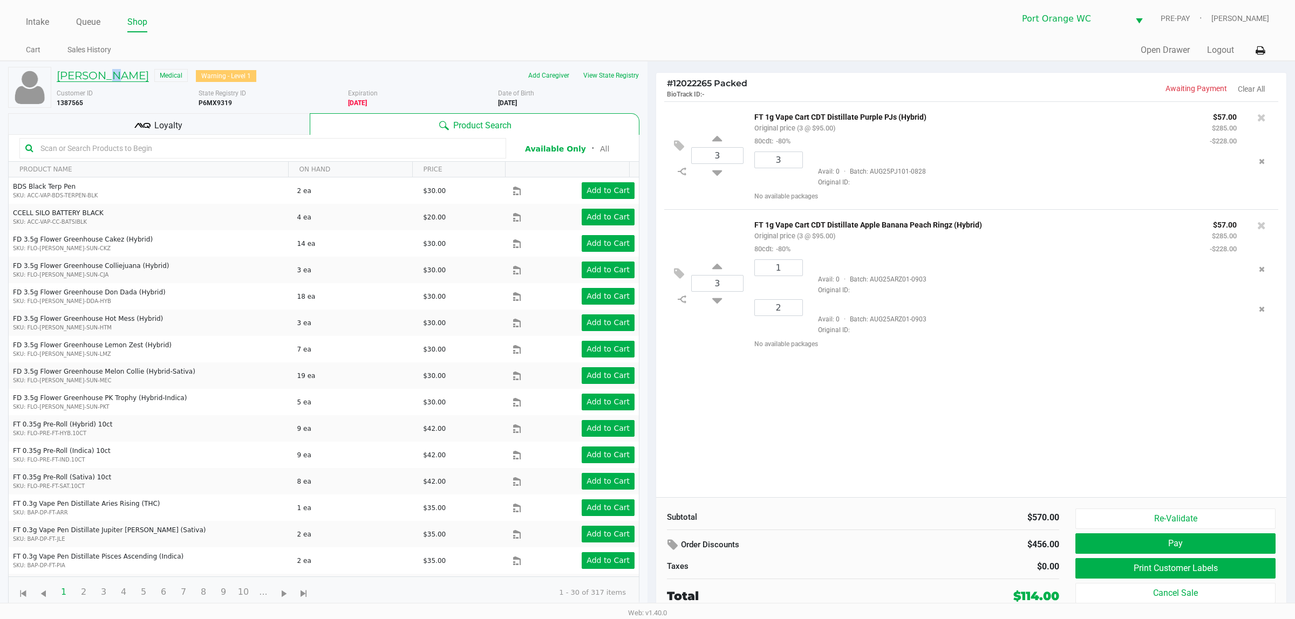
click at [109, 73] on h5 "ANTON JONES" at bounding box center [103, 75] width 92 height 13
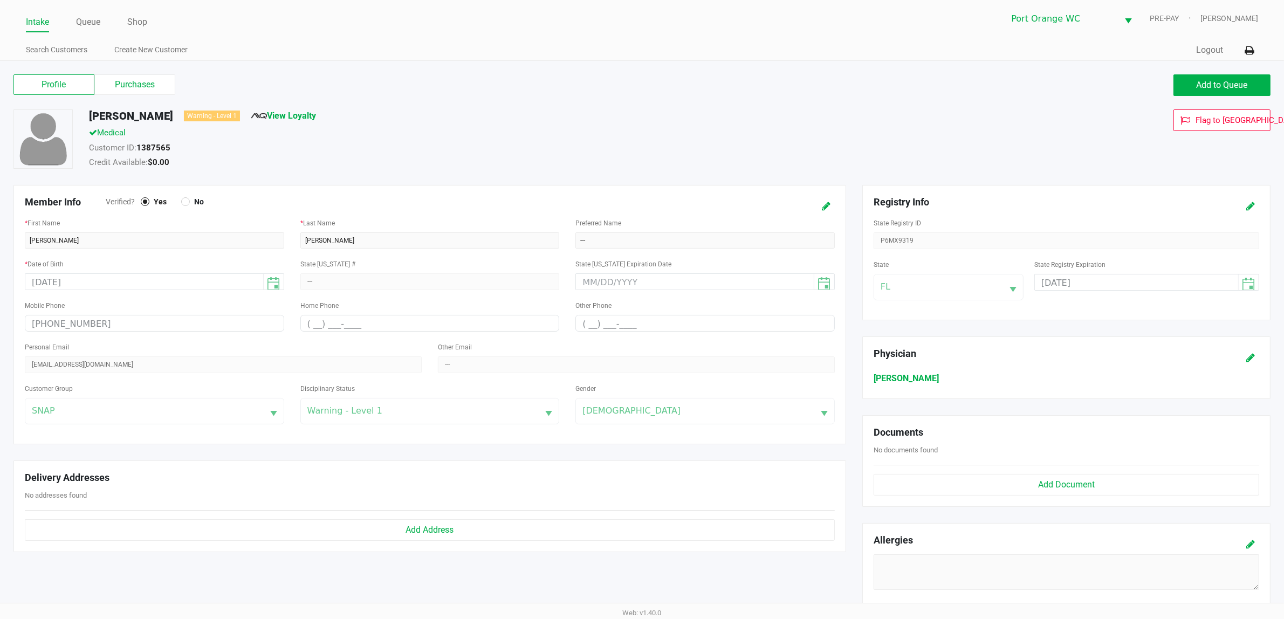
scroll to position [216, 0]
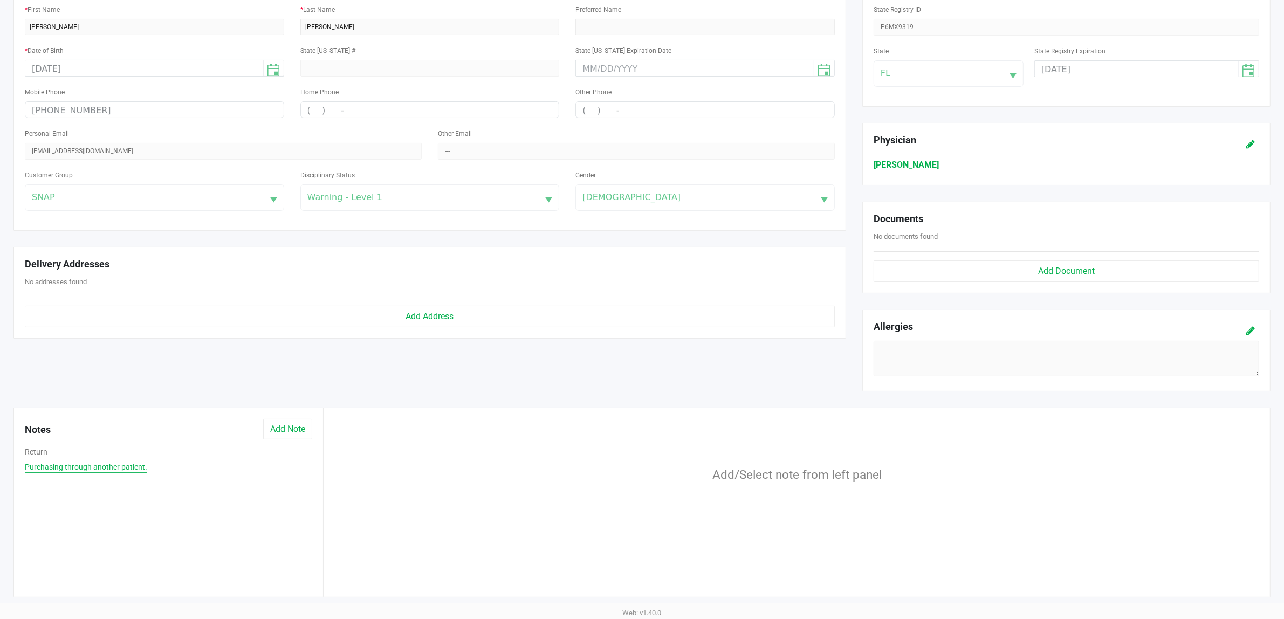
click at [35, 469] on button "Purchasing through another patient." at bounding box center [86, 467] width 122 height 11
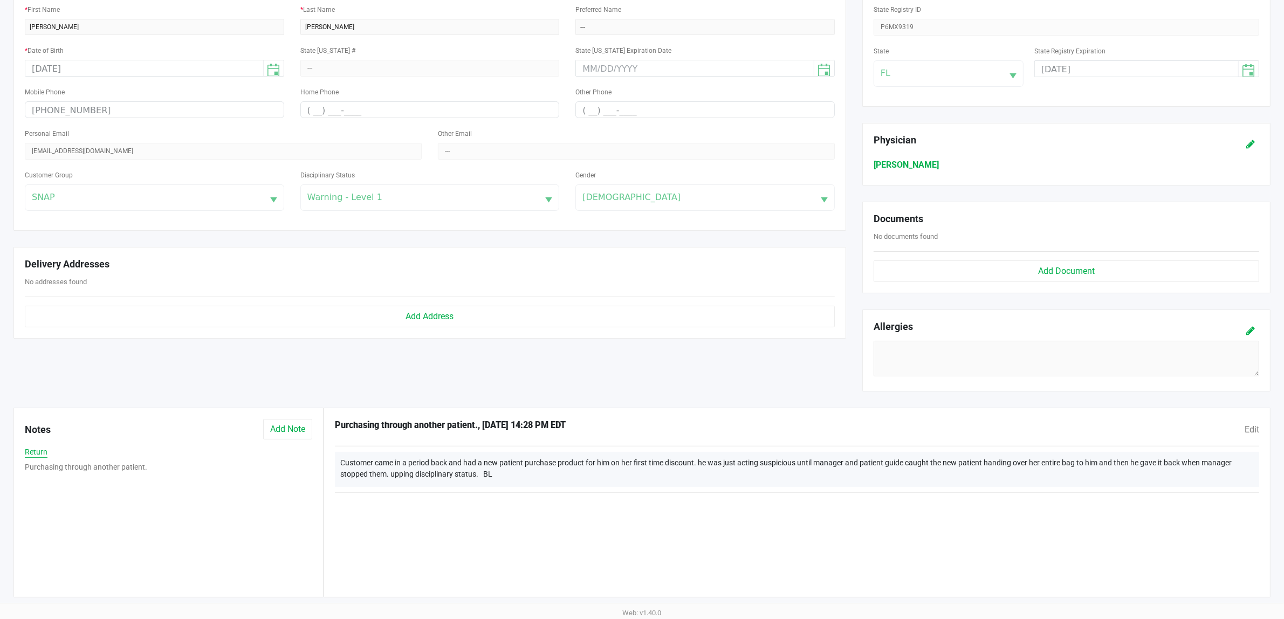
click at [35, 455] on button "Return" at bounding box center [36, 452] width 23 height 11
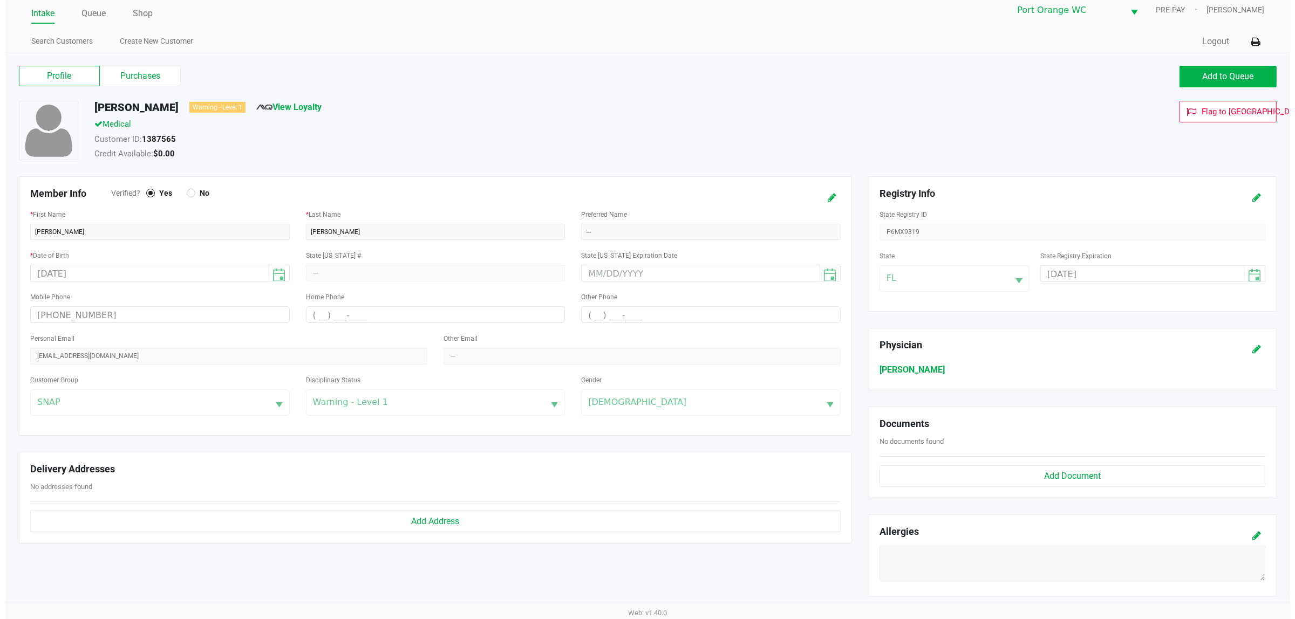
scroll to position [0, 0]
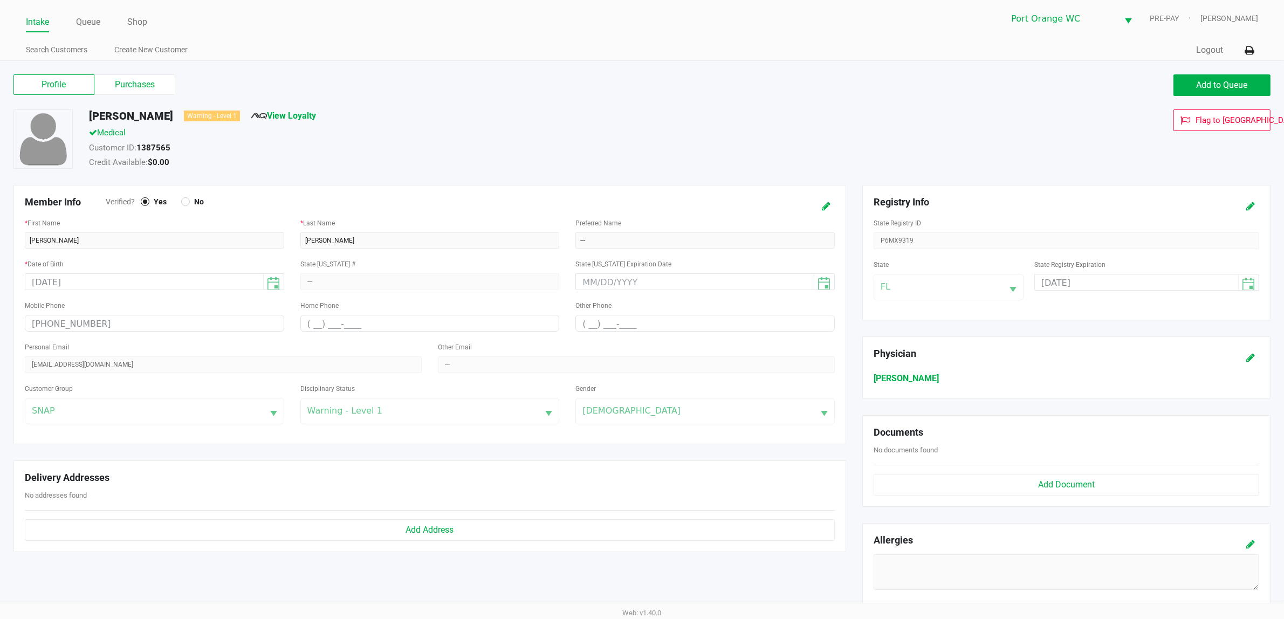
click at [92, 89] on label "Profile" at bounding box center [53, 84] width 81 height 20
click at [0, 0] on 0 "Profile" at bounding box center [0, 0] width 0 height 0
drag, startPoint x: 84, startPoint y: 17, endPoint x: 85, endPoint y: 26, distance: 9.3
click at [84, 17] on link "Queue" at bounding box center [88, 22] width 24 height 15
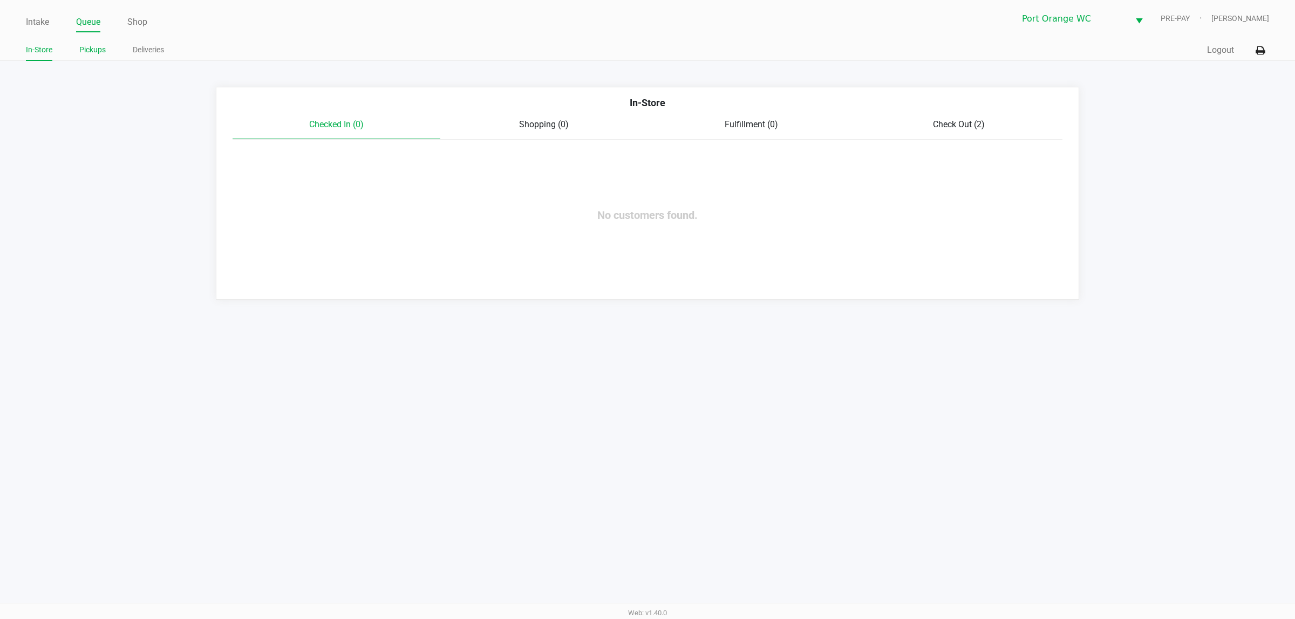
click at [86, 46] on link "Pickups" at bounding box center [92, 49] width 26 height 13
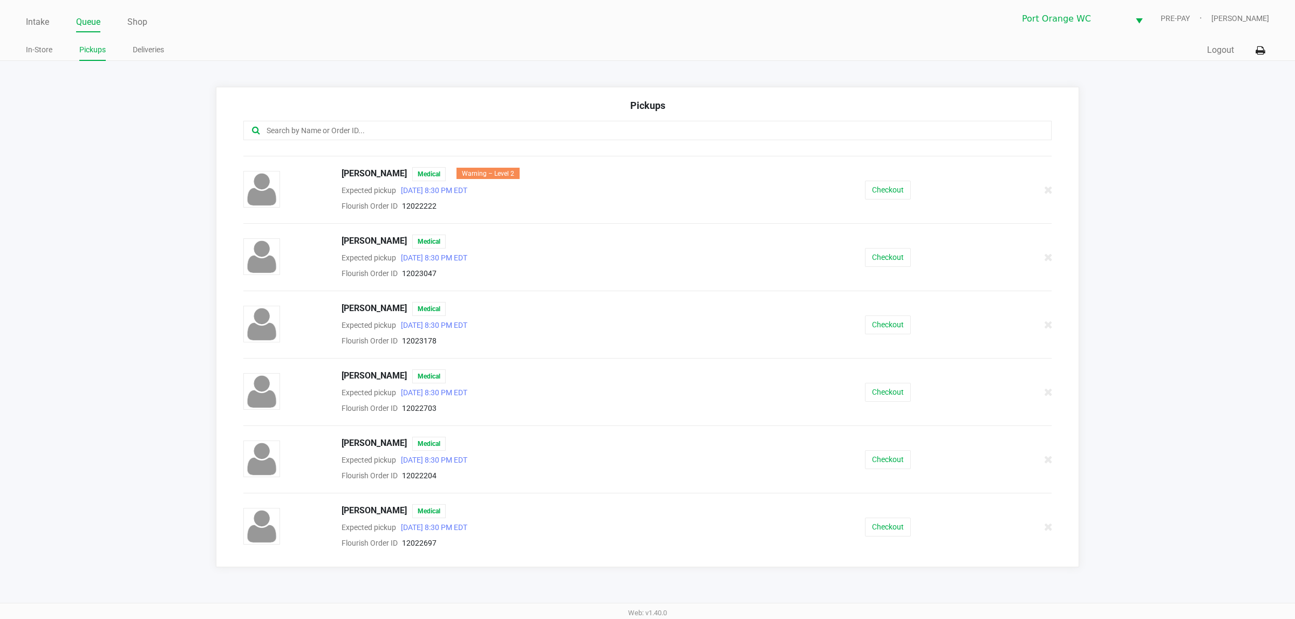
scroll to position [405, 0]
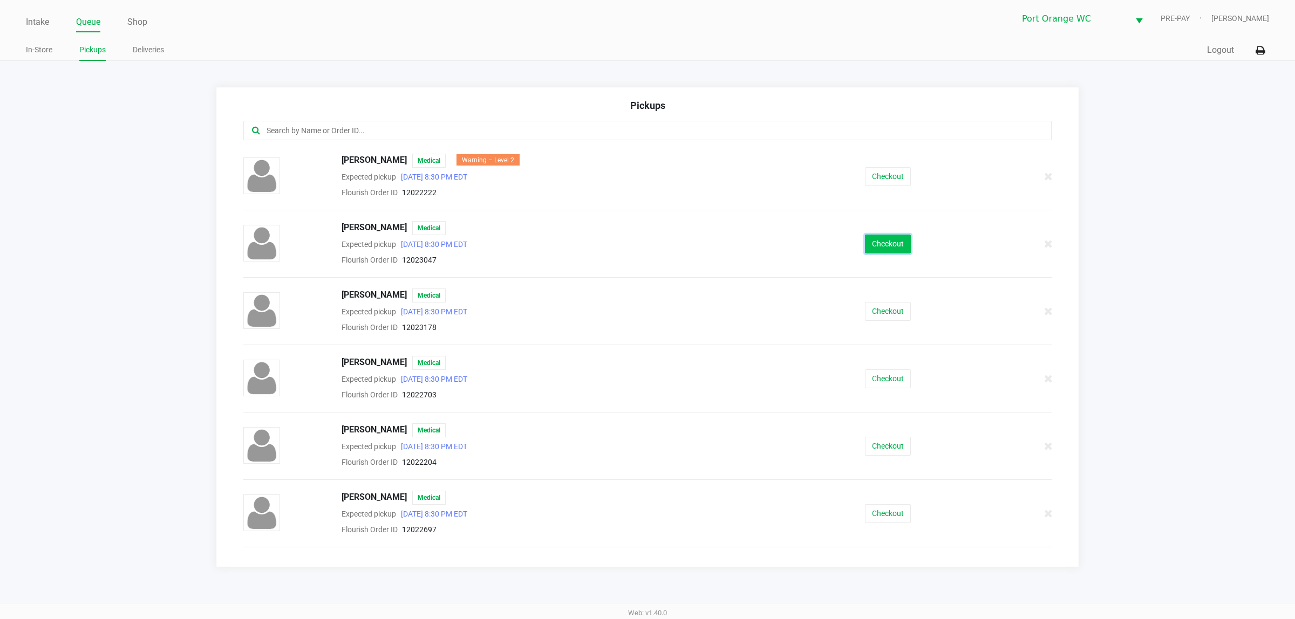
click at [880, 242] on button "Checkout" at bounding box center [888, 244] width 46 height 19
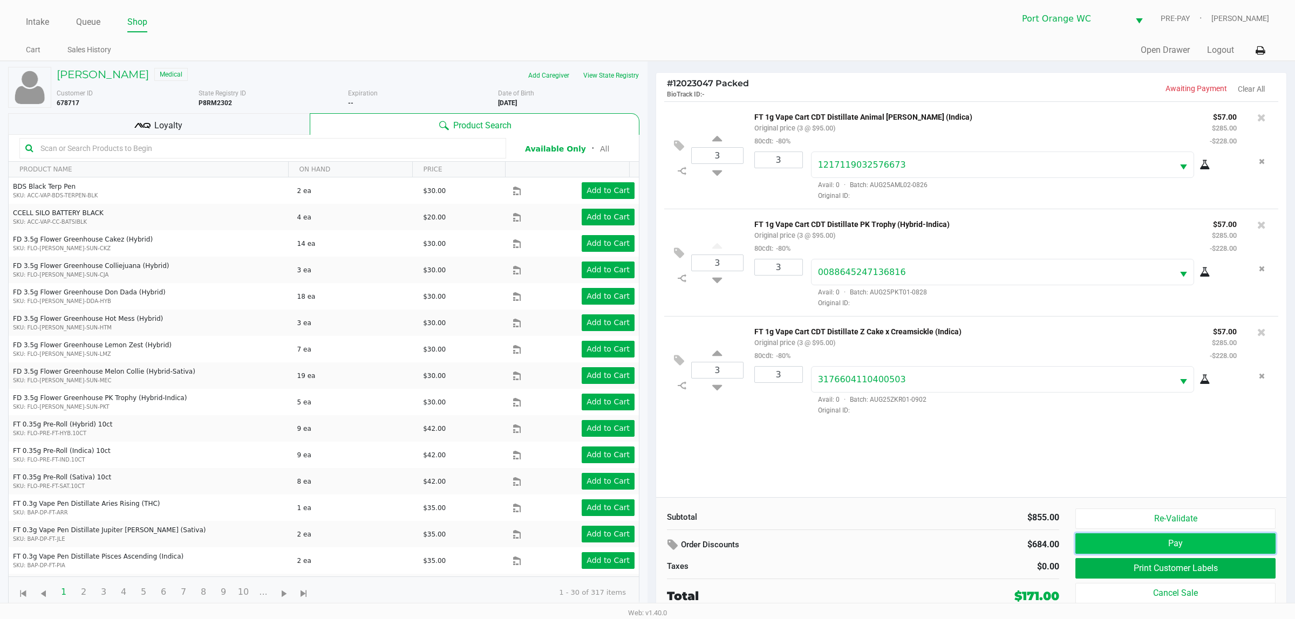
click at [1133, 543] on button "Pay" at bounding box center [1175, 543] width 200 height 20
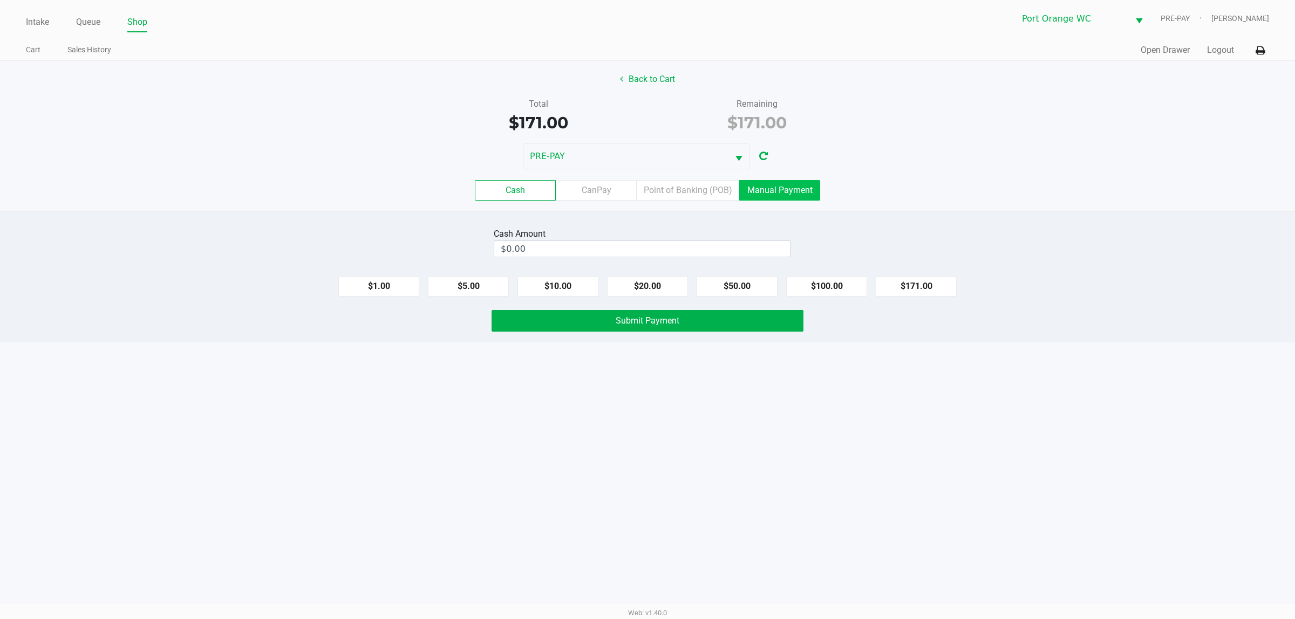
click at [802, 197] on label "Manual Payment" at bounding box center [779, 190] width 81 height 20
click at [0, 0] on 8 "Manual Payment" at bounding box center [0, 0] width 0 height 0
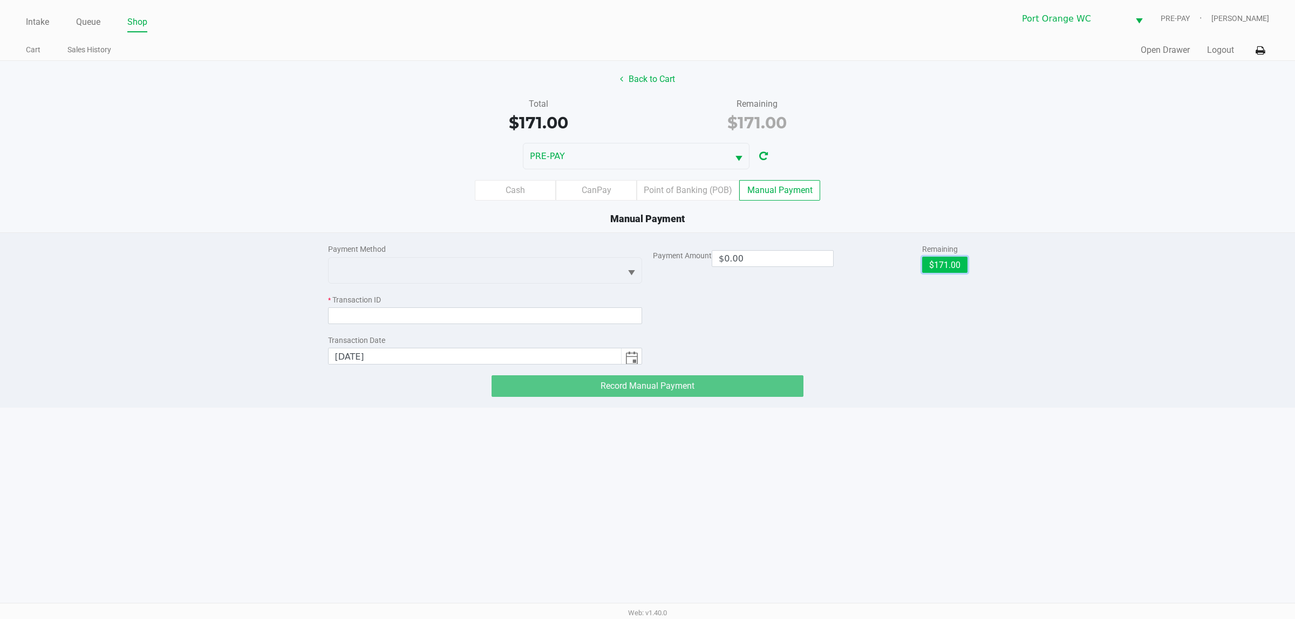
click at [949, 271] on button "$171.00" at bounding box center [944, 265] width 45 height 16
type input "$171.00"
click at [516, 246] on div "Payment Method" at bounding box center [485, 249] width 314 height 11
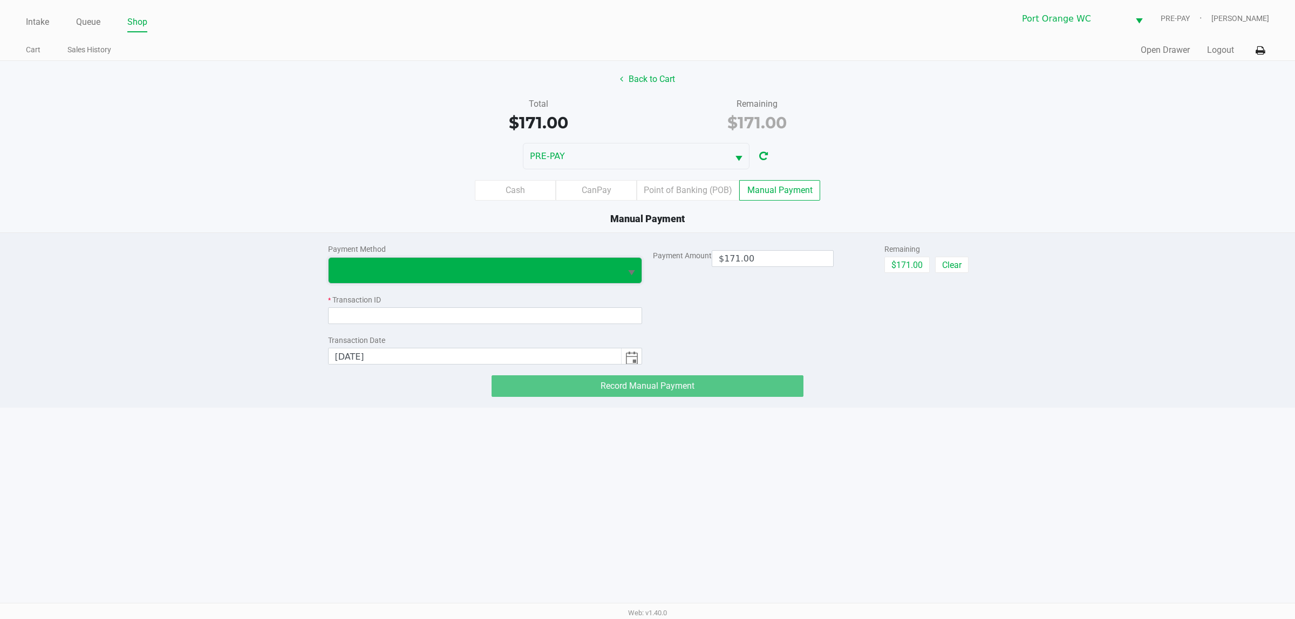
click at [515, 269] on span at bounding box center [475, 270] width 280 height 13
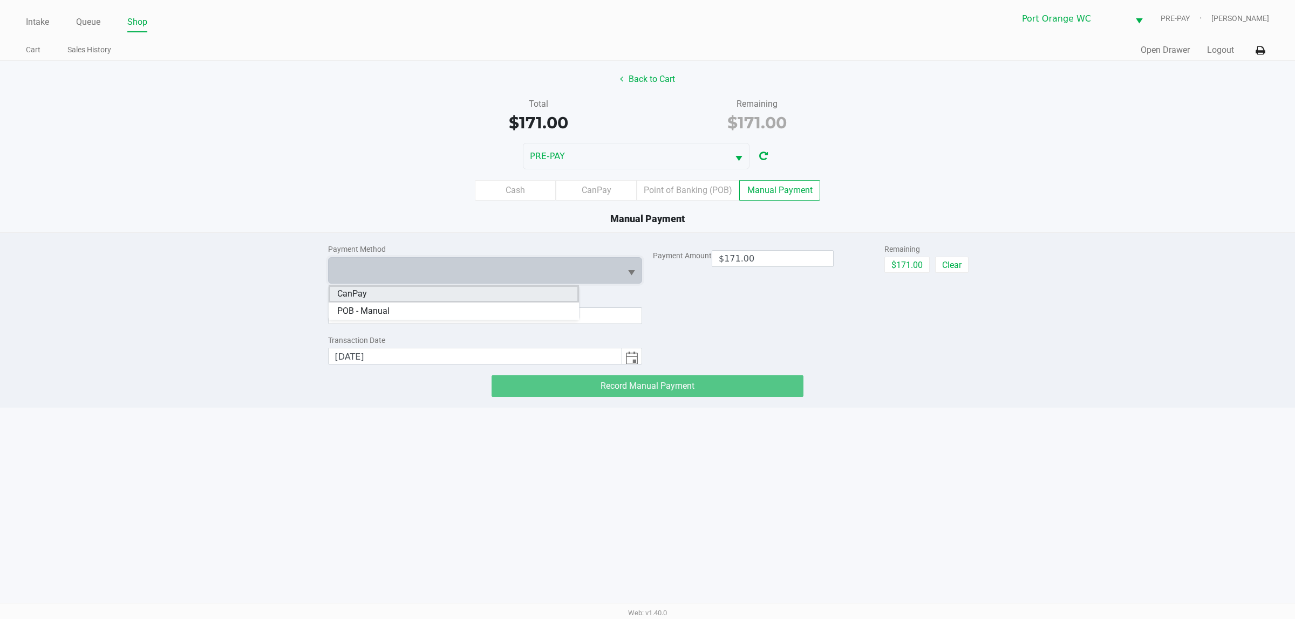
click at [498, 291] on li "CanPay" at bounding box center [453, 293] width 250 height 17
click at [481, 309] on input at bounding box center [485, 315] width 314 height 17
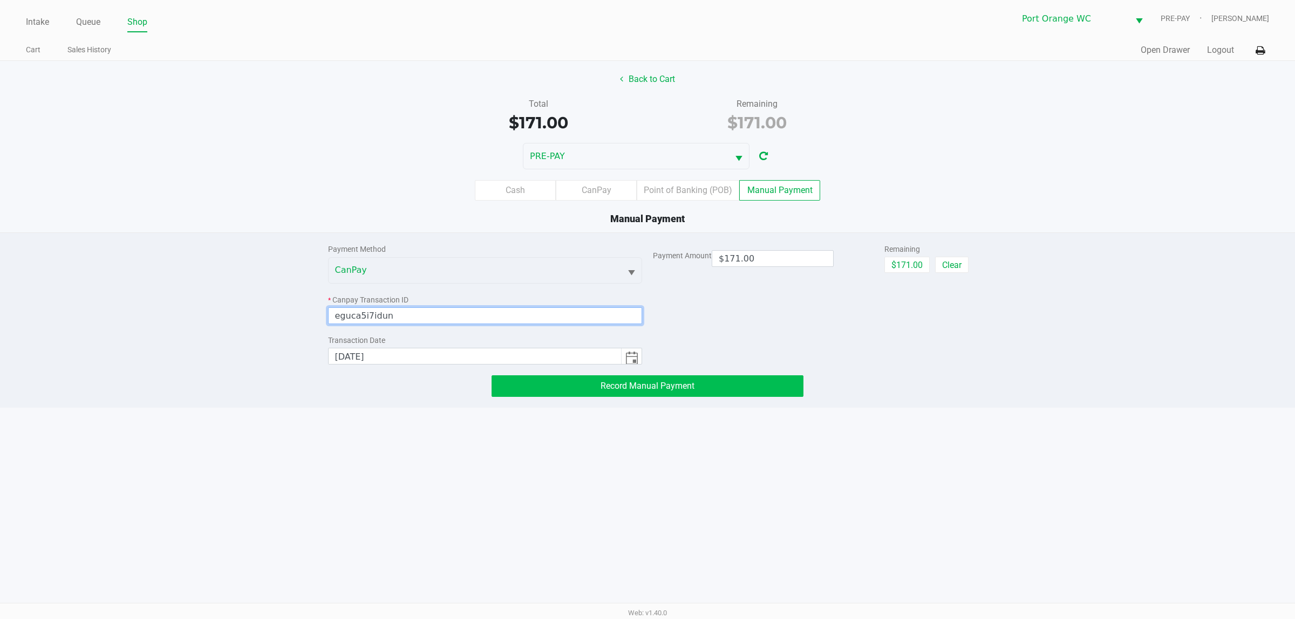
type input "eguca5i7idun"
click at [572, 395] on button "Record Manual Payment" at bounding box center [647, 386] width 312 height 22
